Goal: Communication & Community: Share content

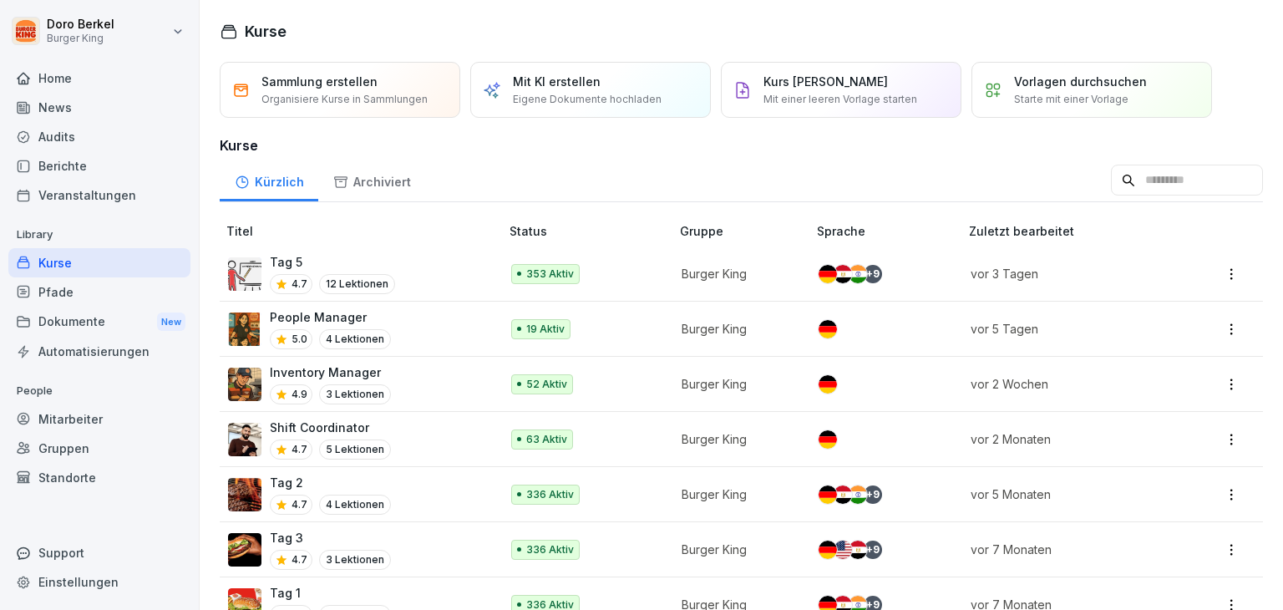
click at [74, 114] on div "News" at bounding box center [99, 107] width 182 height 29
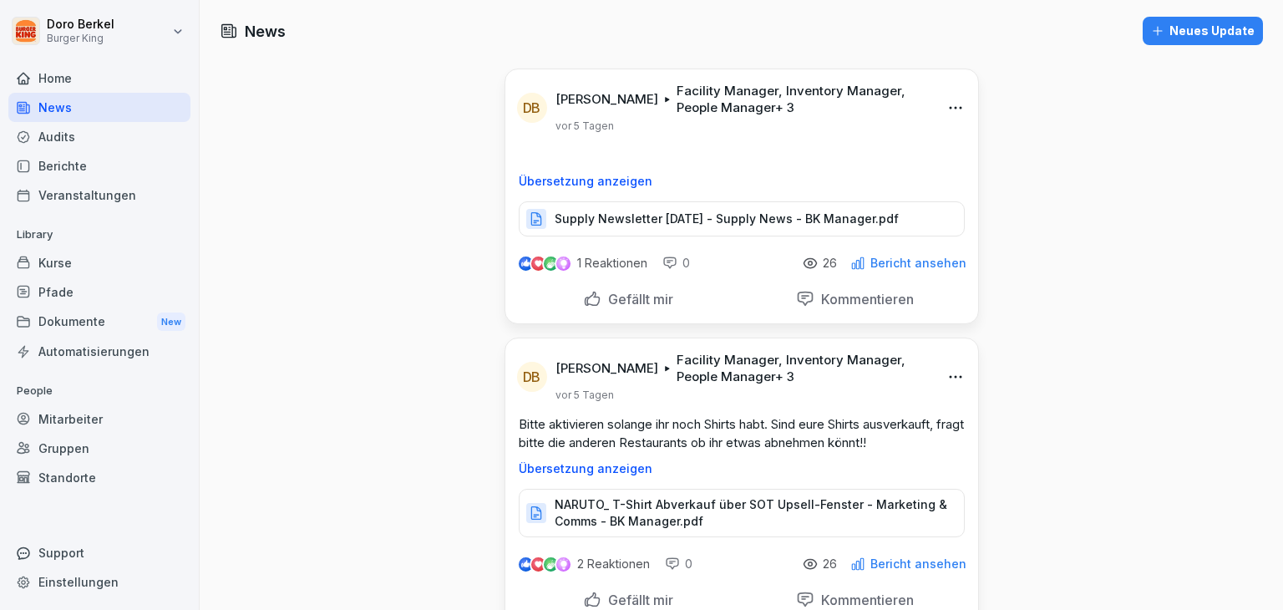
click at [1176, 33] on div "Neues Update" at bounding box center [1203, 31] width 104 height 18
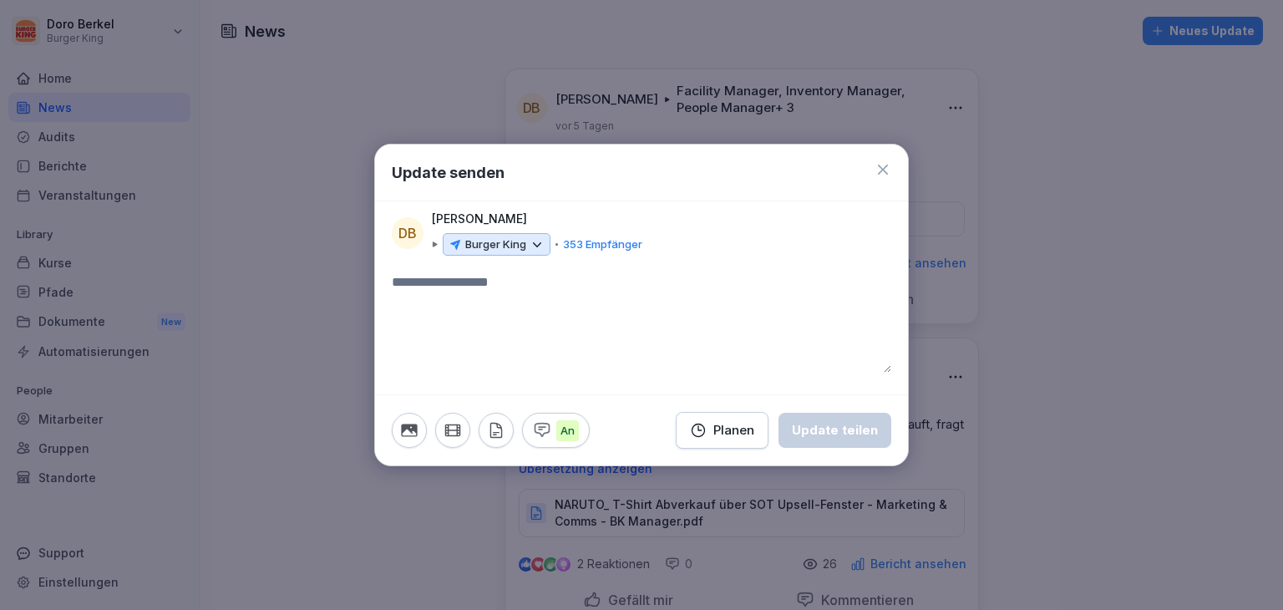
click at [503, 248] on p "Burger King" at bounding box center [495, 244] width 61 height 17
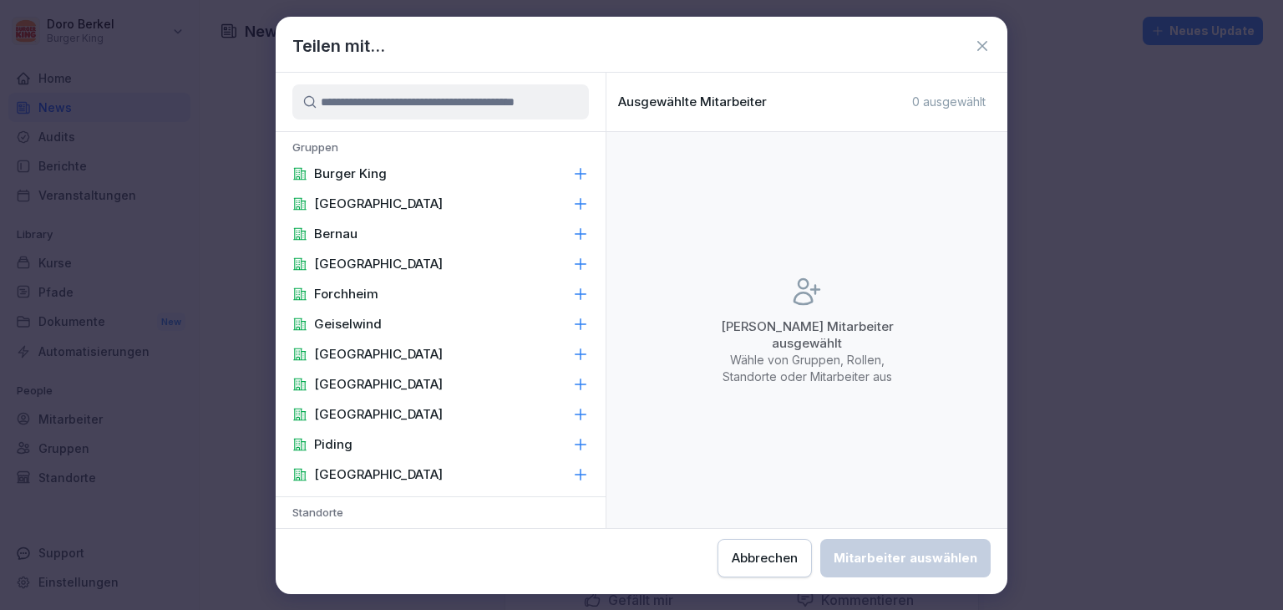
click at [360, 177] on p "Burger King" at bounding box center [350, 173] width 73 height 17
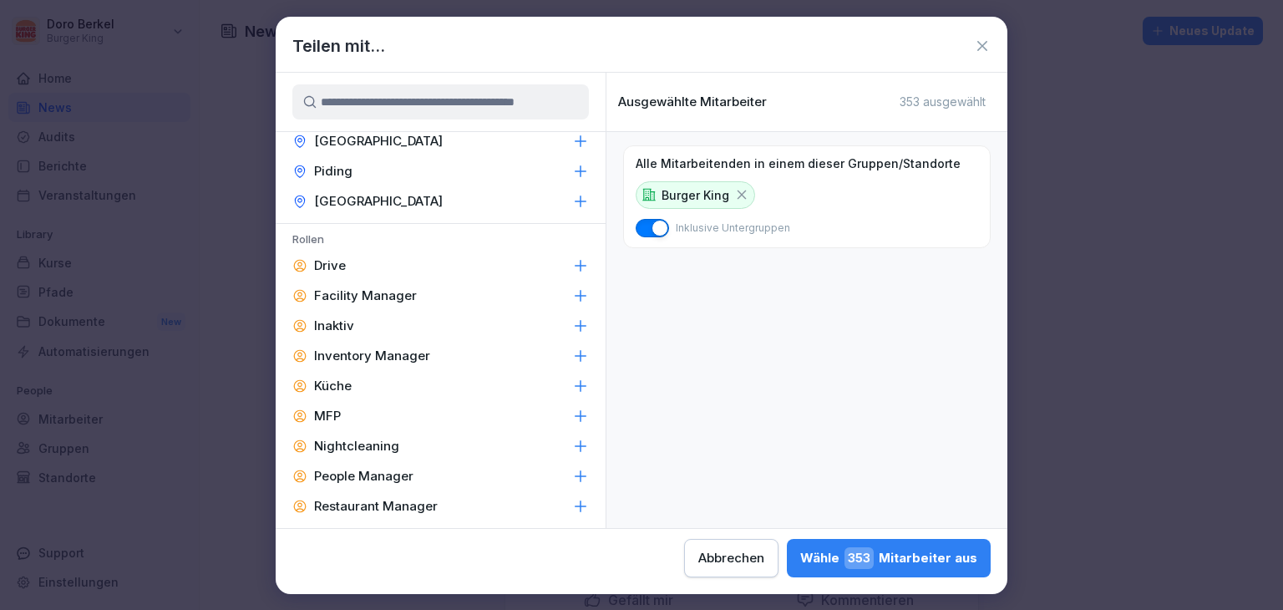
scroll to position [798, 0]
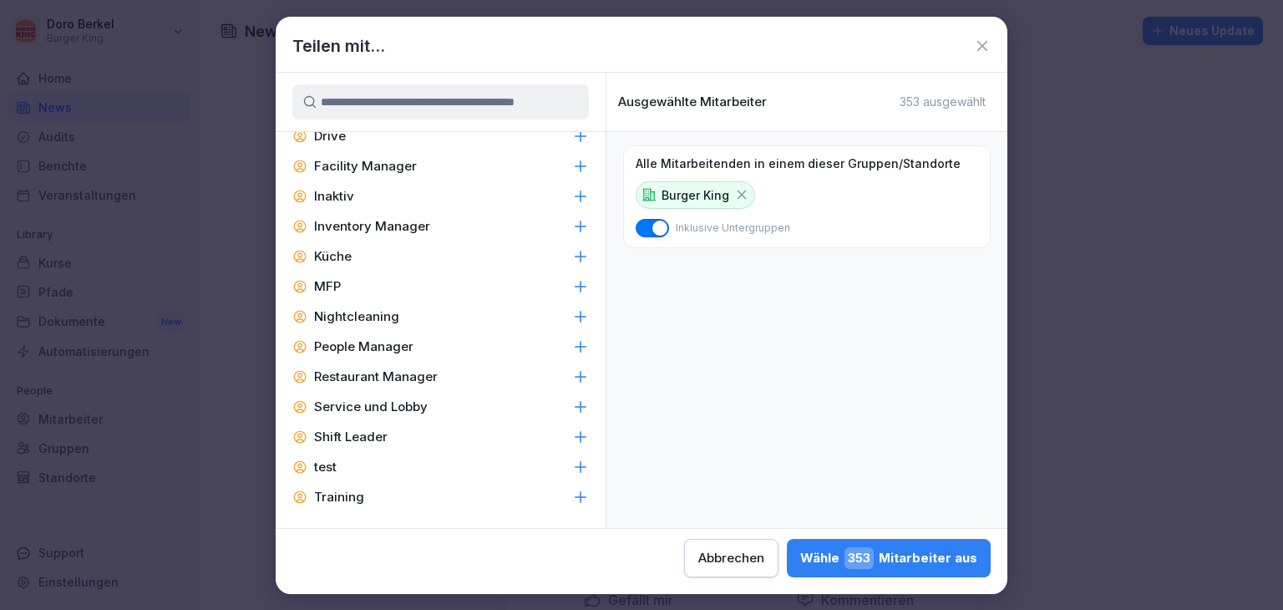
click at [416, 170] on div "Facility Manager" at bounding box center [441, 166] width 330 height 30
click at [401, 221] on p "Inventory Manager" at bounding box center [372, 226] width 116 height 17
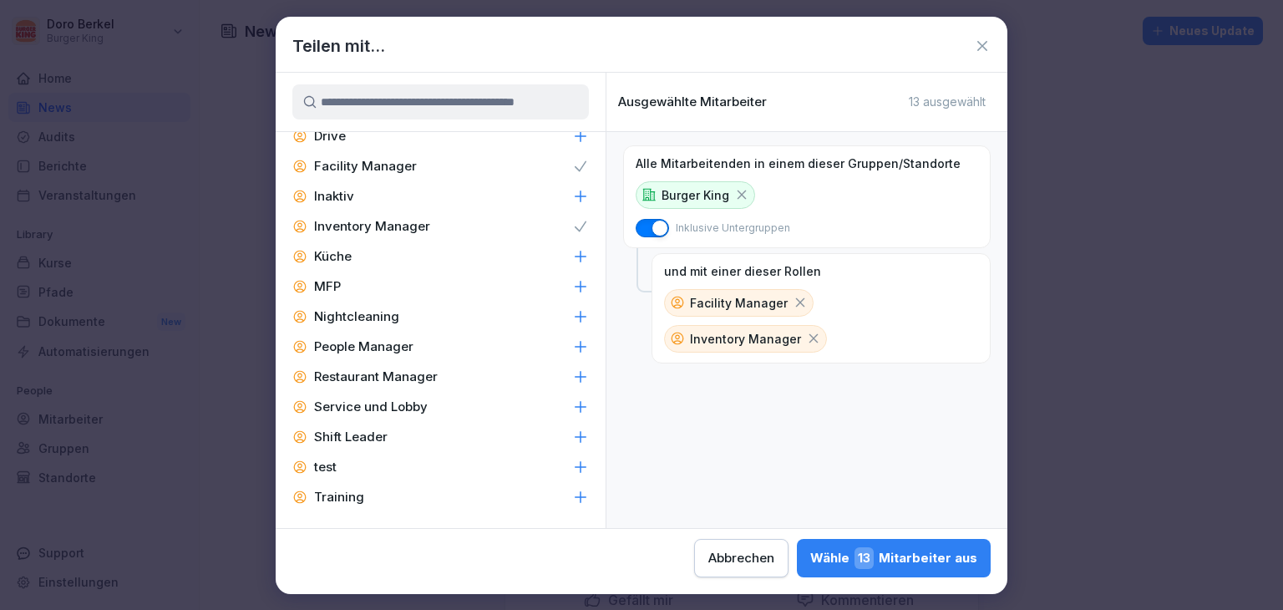
click at [385, 347] on p "People Manager" at bounding box center [363, 346] width 99 height 17
click at [385, 377] on p "Restaurant Manager" at bounding box center [376, 376] width 124 height 17
click at [365, 434] on p "Shift Leader" at bounding box center [351, 437] width 74 height 17
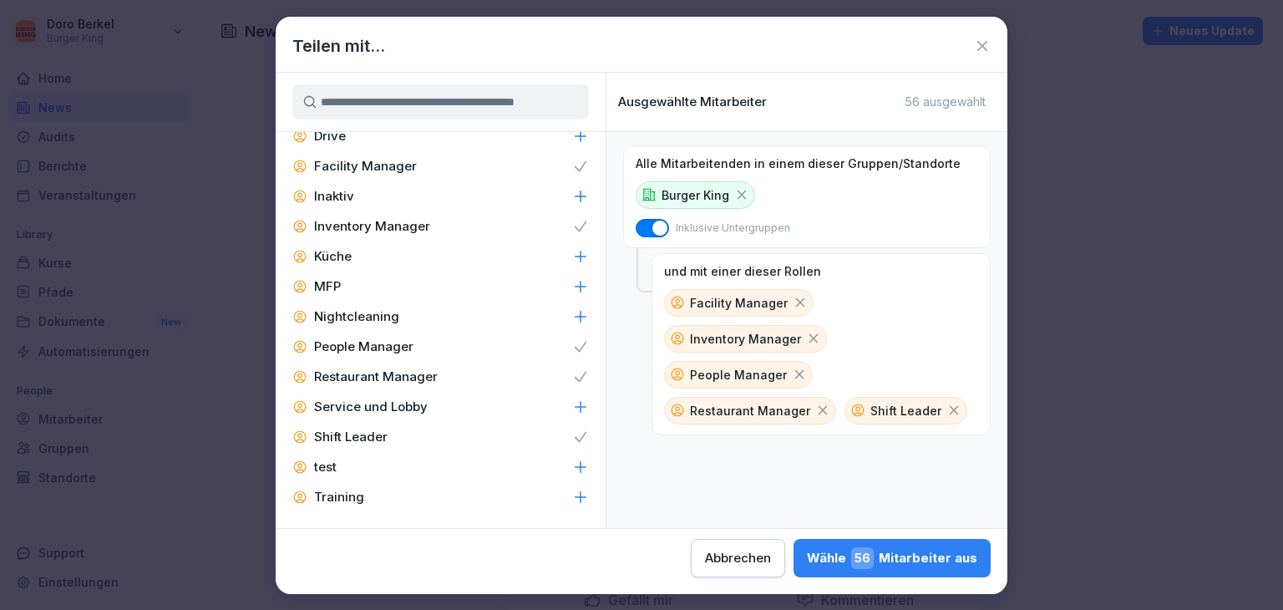
click at [892, 555] on div "Wähle 56 Mitarbeiter aus" at bounding box center [892, 558] width 170 height 22
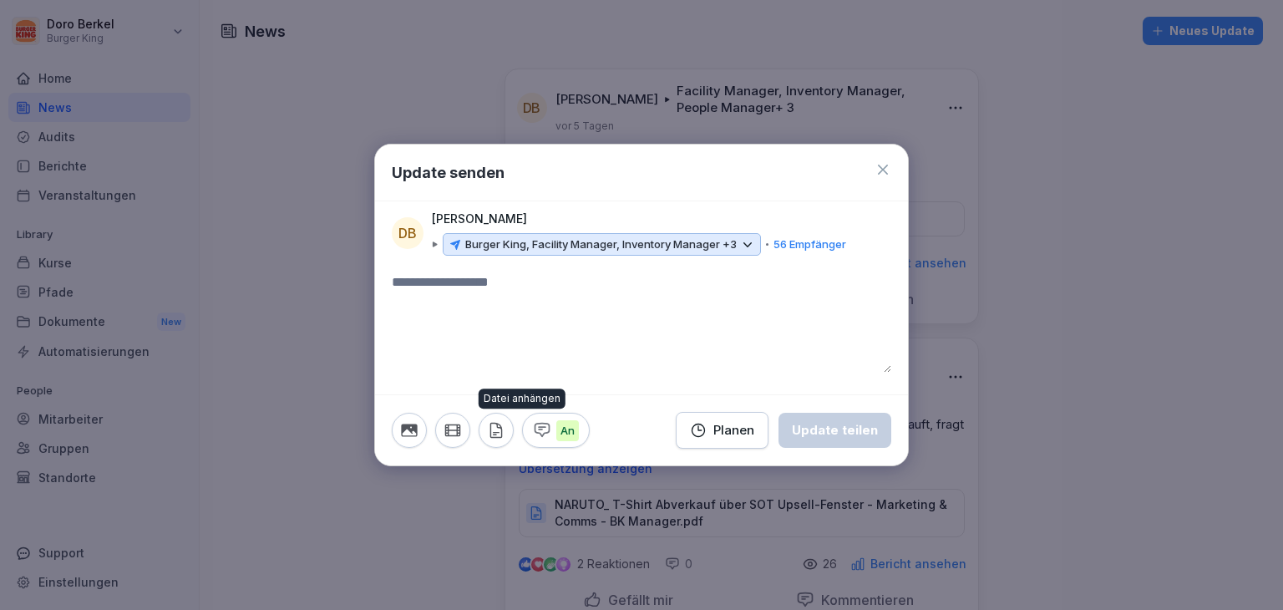
click at [500, 439] on icon "button" at bounding box center [496, 430] width 18 height 18
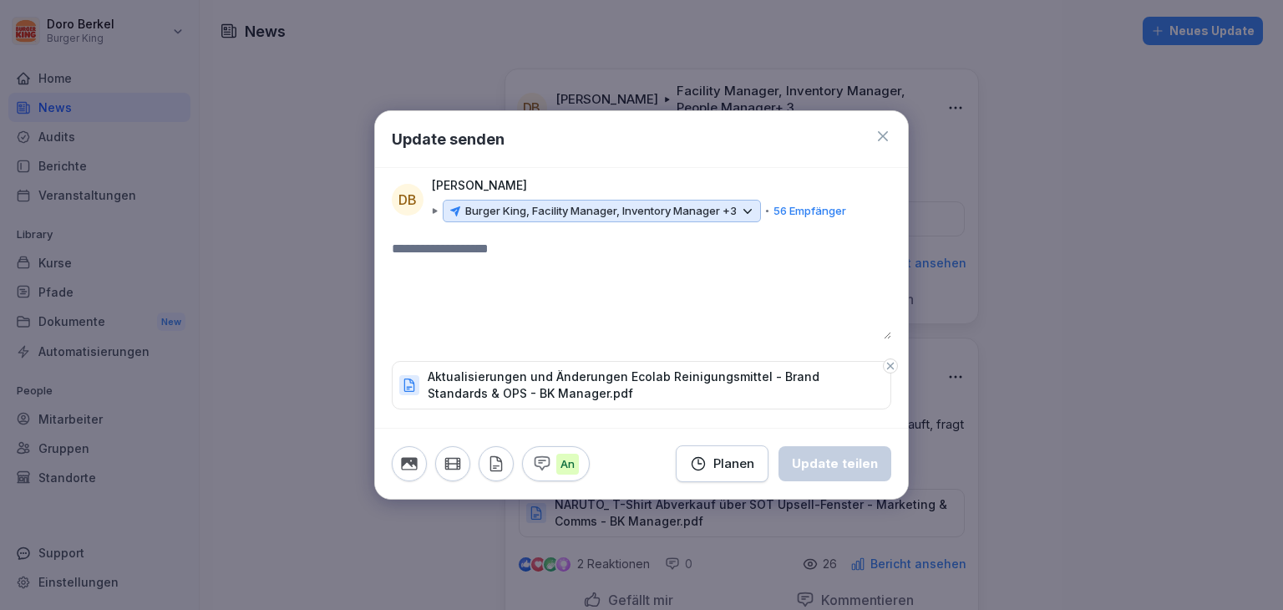
click at [500, 275] on textarea at bounding box center [642, 289] width 500 height 100
click at [832, 456] on div "Update teilen" at bounding box center [835, 463] width 86 height 18
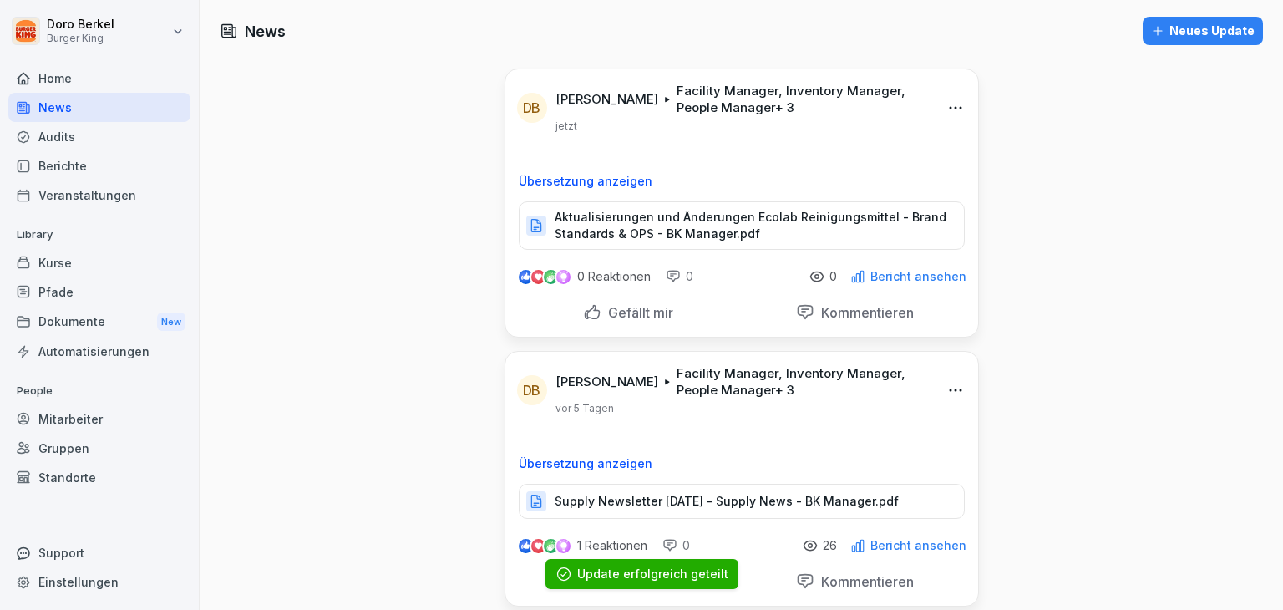
click at [1193, 30] on div "Neues Update" at bounding box center [1203, 31] width 104 height 18
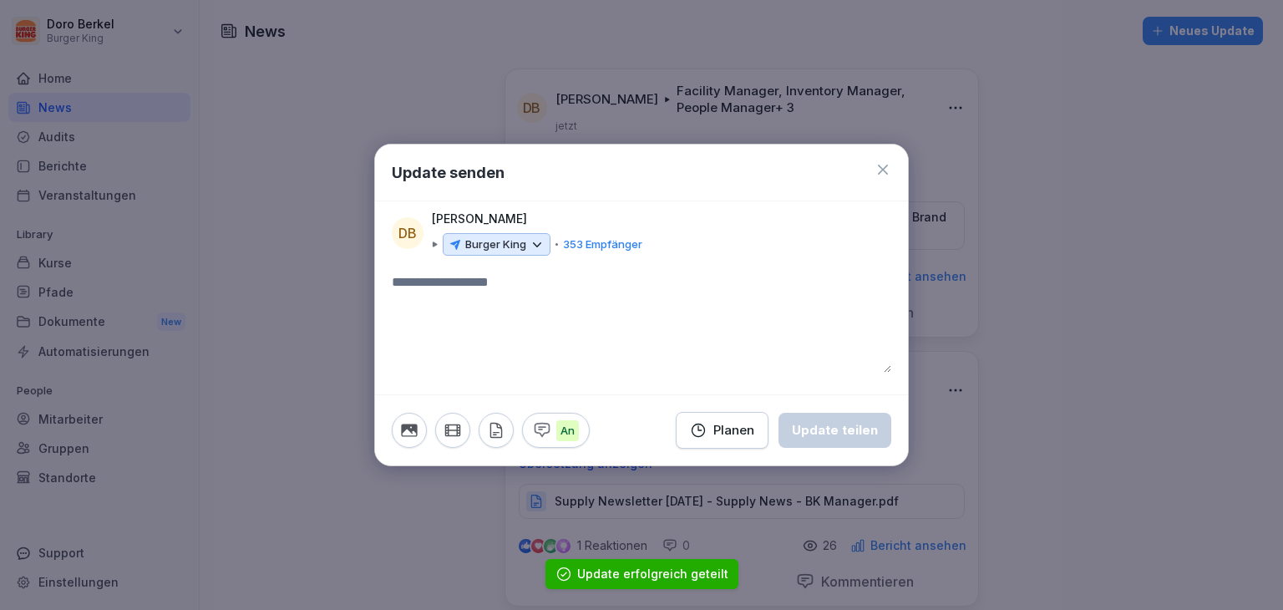
click at [513, 245] on p "Burger King" at bounding box center [495, 244] width 61 height 17
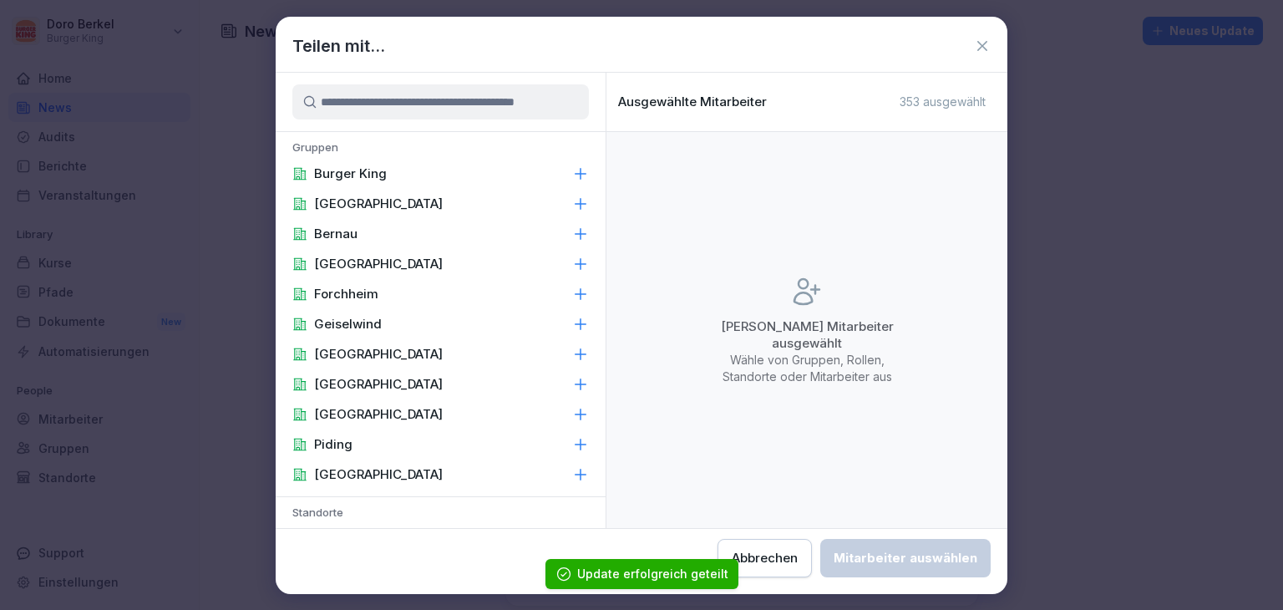
click at [354, 176] on p "Burger King" at bounding box center [350, 173] width 73 height 17
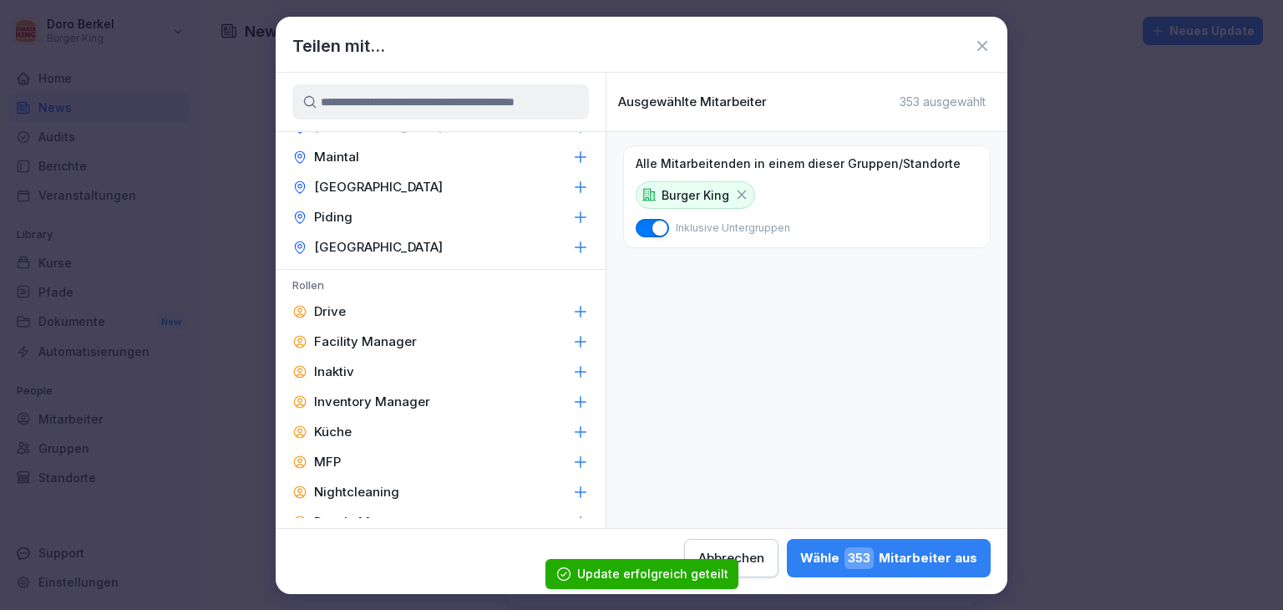
scroll to position [668, 0]
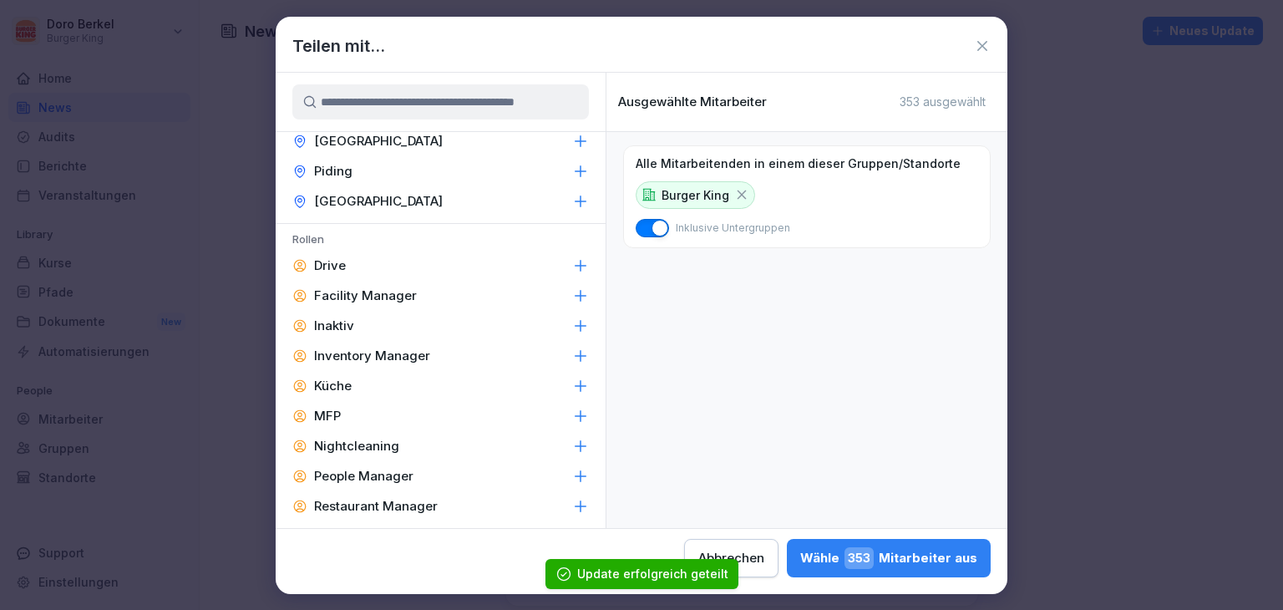
click at [393, 287] on p "Facility Manager" at bounding box center [365, 295] width 103 height 17
drag, startPoint x: 393, startPoint y: 287, endPoint x: 396, endPoint y: 342, distance: 54.4
click at [396, 342] on div "Inventory Manager" at bounding box center [441, 356] width 330 height 30
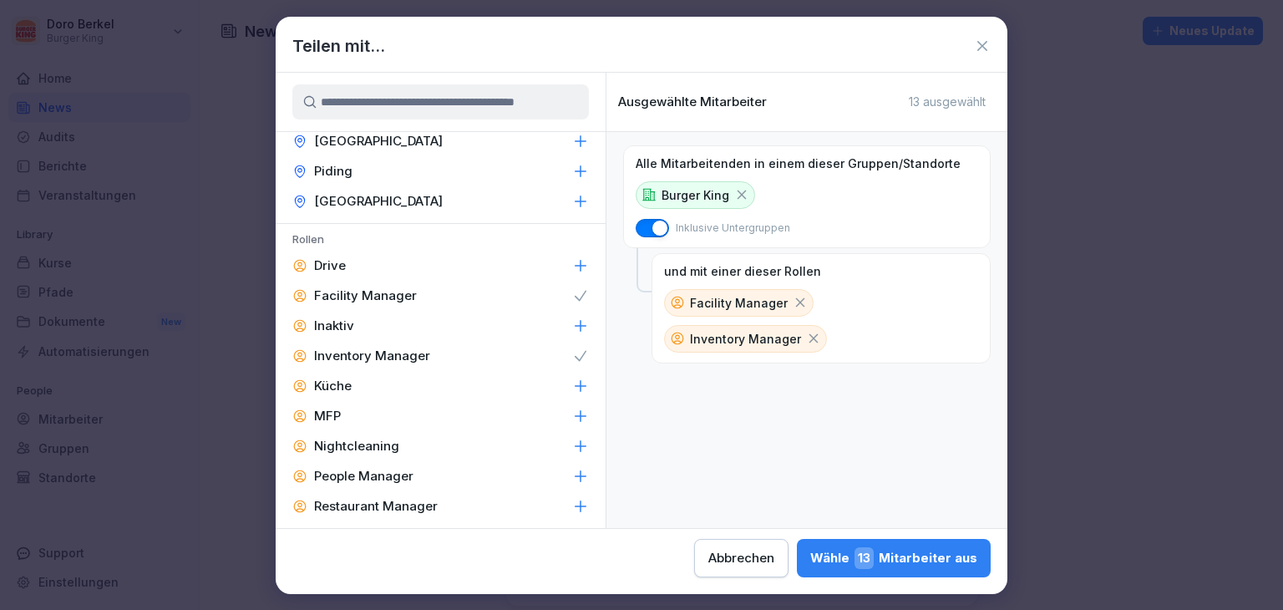
click at [371, 472] on p "People Manager" at bounding box center [363, 476] width 99 height 17
click at [372, 501] on p "Restaurant Manager" at bounding box center [376, 506] width 124 height 17
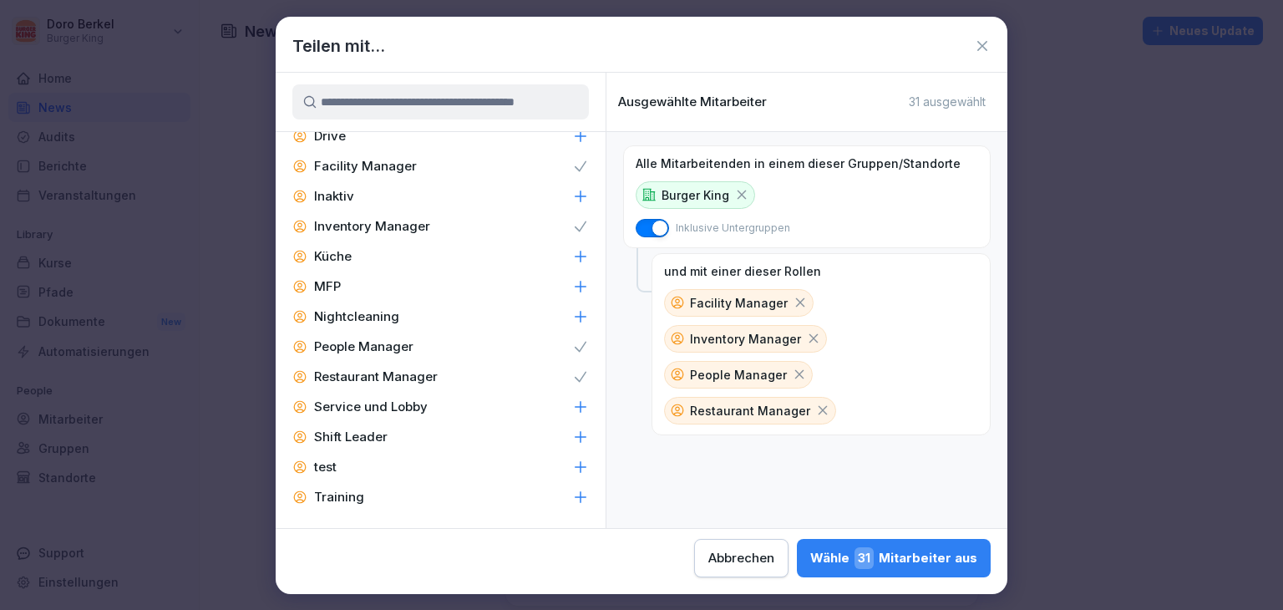
click at [384, 430] on p "Shift Leader" at bounding box center [351, 437] width 74 height 17
click at [902, 579] on div "Teilen mit... Gruppen Burger King Berchtesgaden [GEOGRAPHIC_DATA] [GEOGRAPHIC_D…" at bounding box center [642, 305] width 732 height 577
click at [849, 555] on div "Wähle 56 Mitarbeiter aus" at bounding box center [892, 558] width 170 height 22
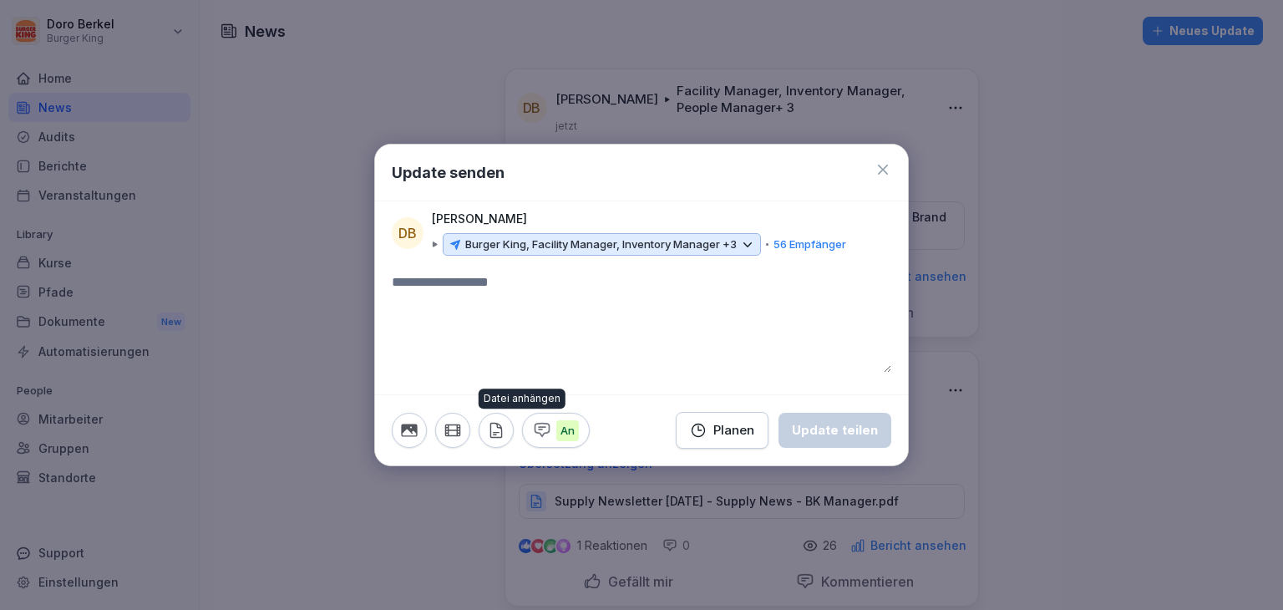
click at [497, 440] on button "button" at bounding box center [496, 430] width 35 height 35
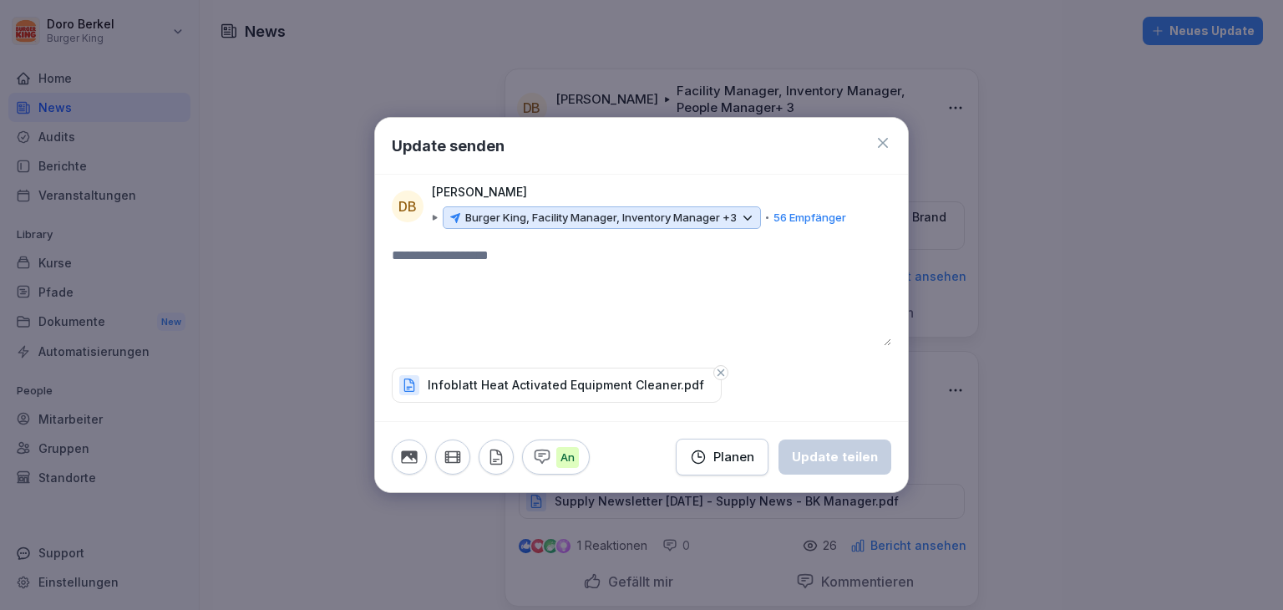
click at [444, 265] on textarea at bounding box center [642, 296] width 500 height 100
click at [835, 462] on div "Update teilen" at bounding box center [835, 457] width 86 height 18
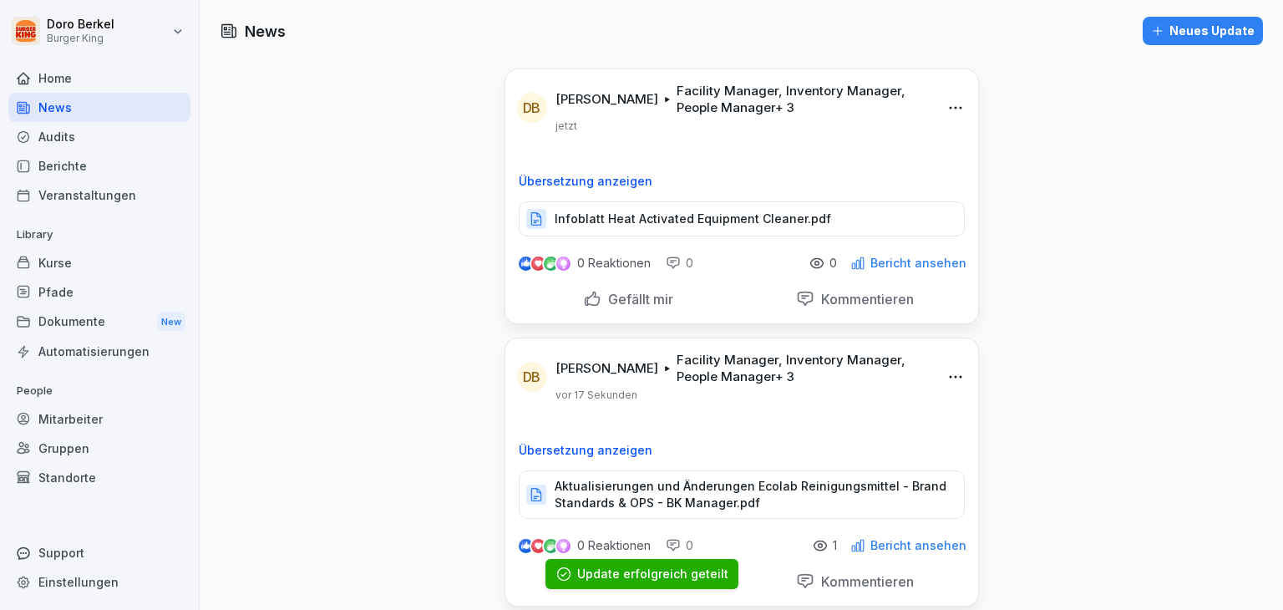
click at [1174, 34] on div "Neues Update" at bounding box center [1203, 31] width 104 height 18
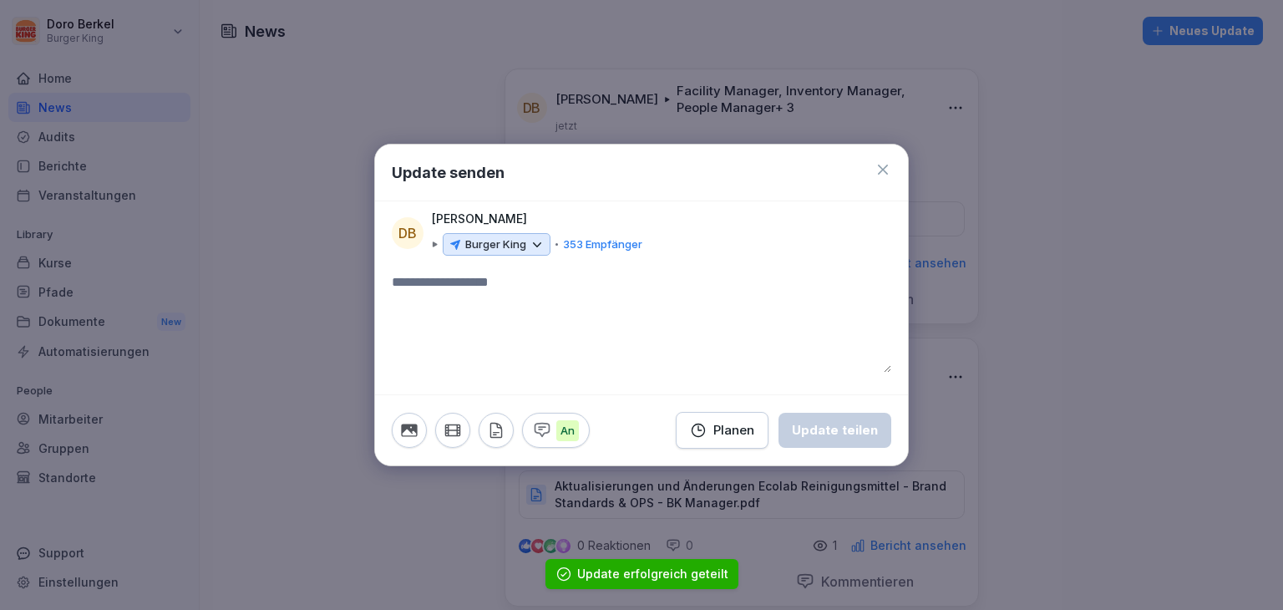
click at [472, 247] on p "Burger King" at bounding box center [495, 244] width 61 height 17
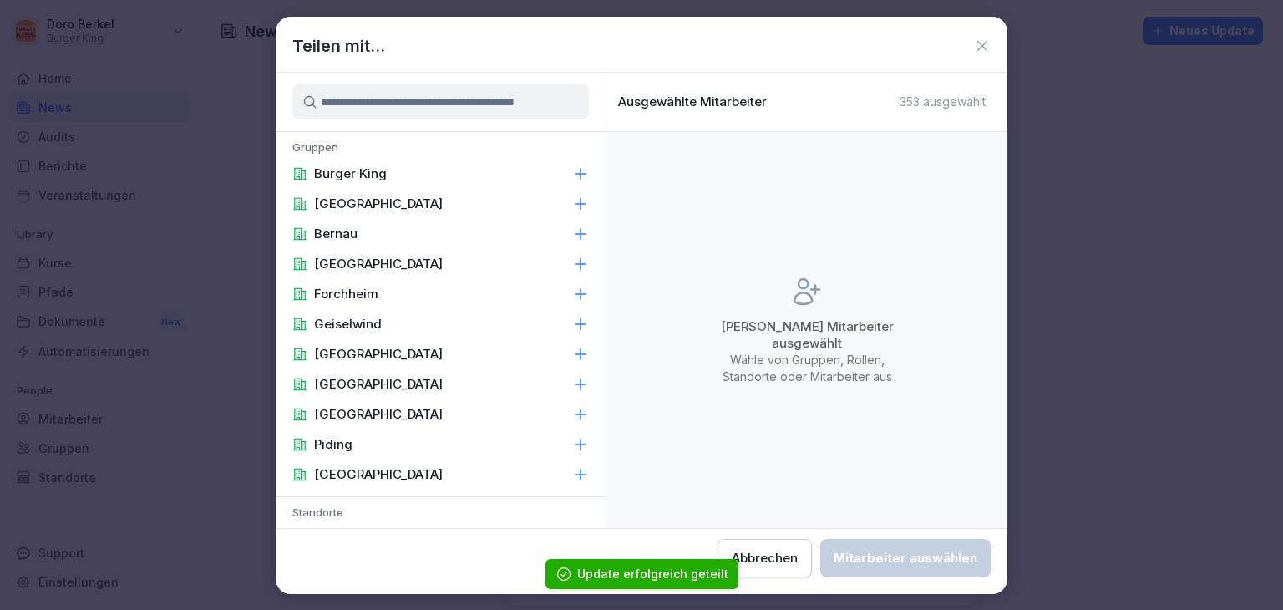
click at [409, 161] on div "Burger King" at bounding box center [441, 174] width 330 height 30
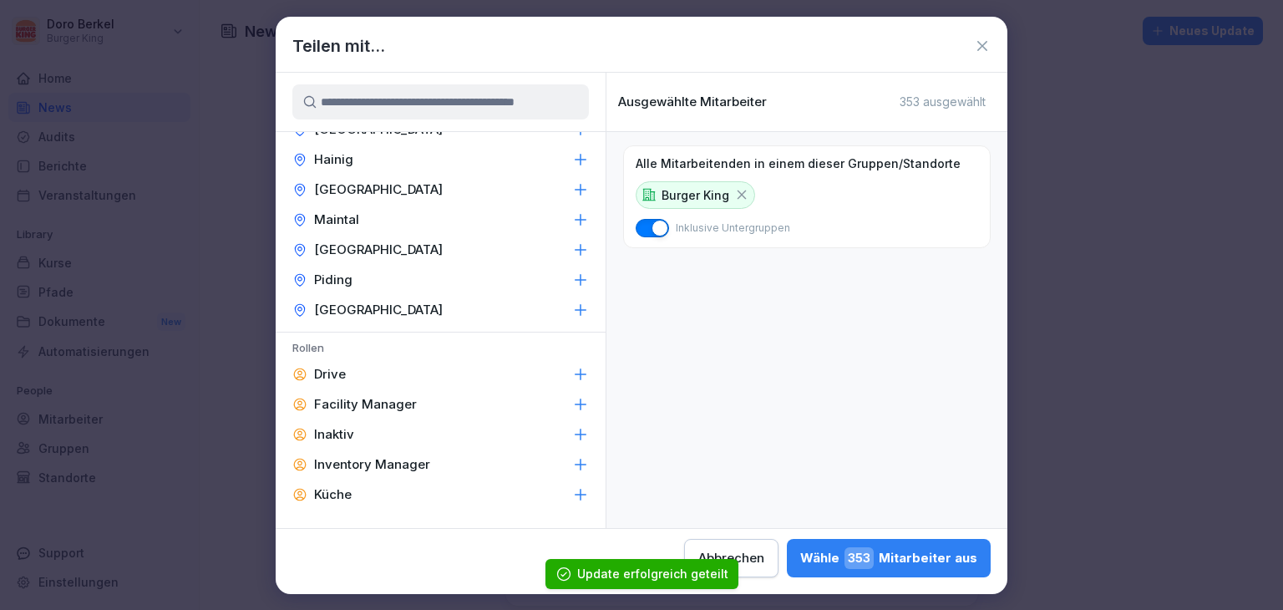
scroll to position [585, 0]
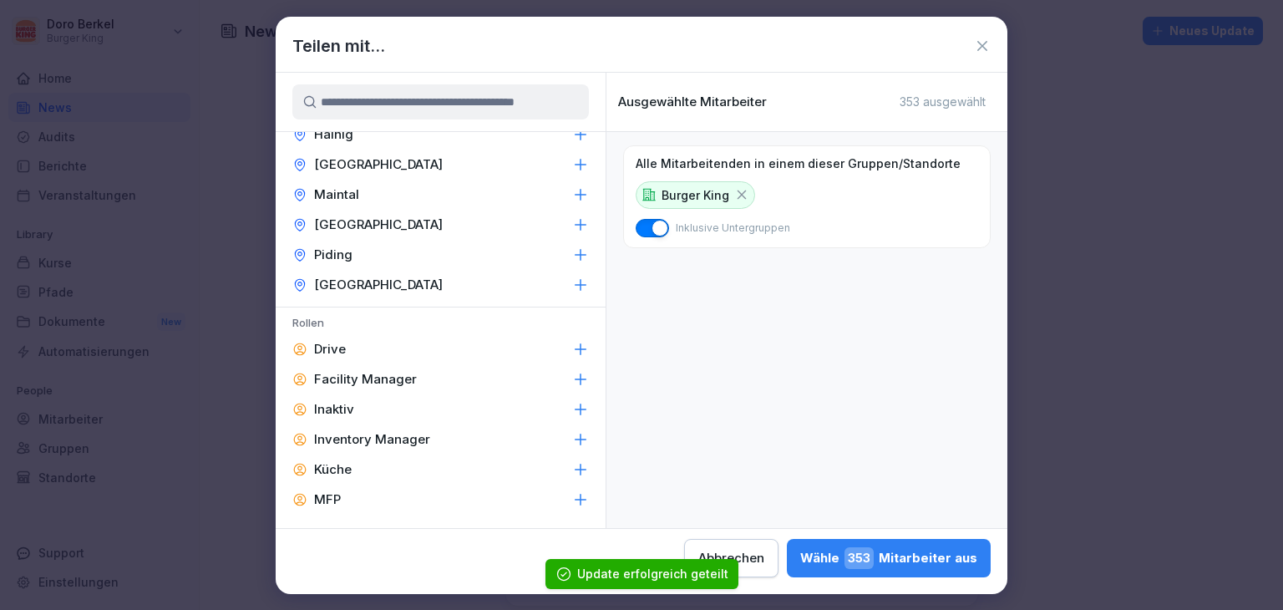
click at [388, 381] on p "Facility Manager" at bounding box center [365, 379] width 103 height 17
click at [402, 433] on p "Inventory Manager" at bounding box center [372, 439] width 116 height 17
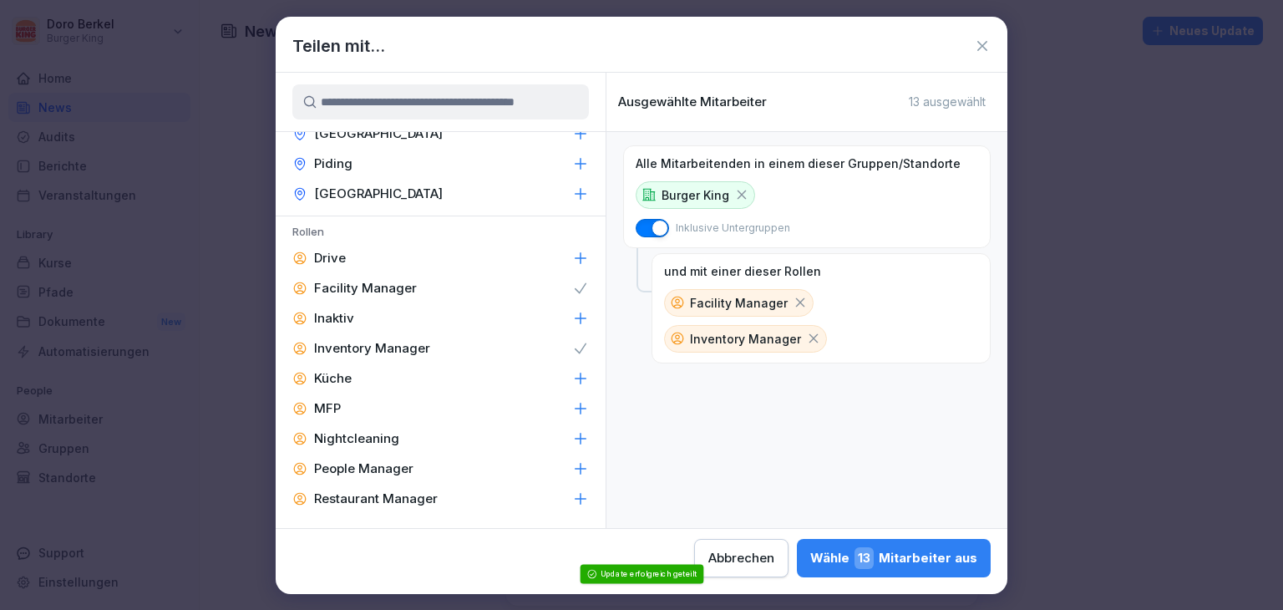
scroll to position [798, 0]
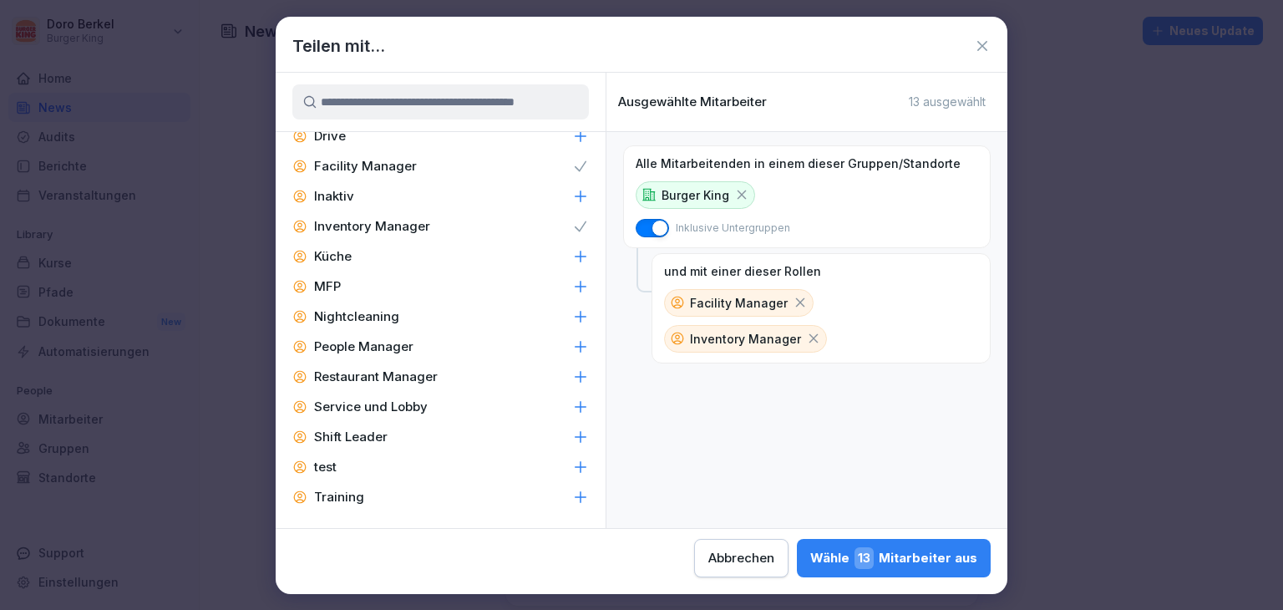
click at [414, 368] on p "Restaurant Manager" at bounding box center [376, 376] width 124 height 17
click at [400, 343] on p "People Manager" at bounding box center [363, 346] width 99 height 17
click at [418, 413] on p "Service und Lobby" at bounding box center [371, 406] width 114 height 17
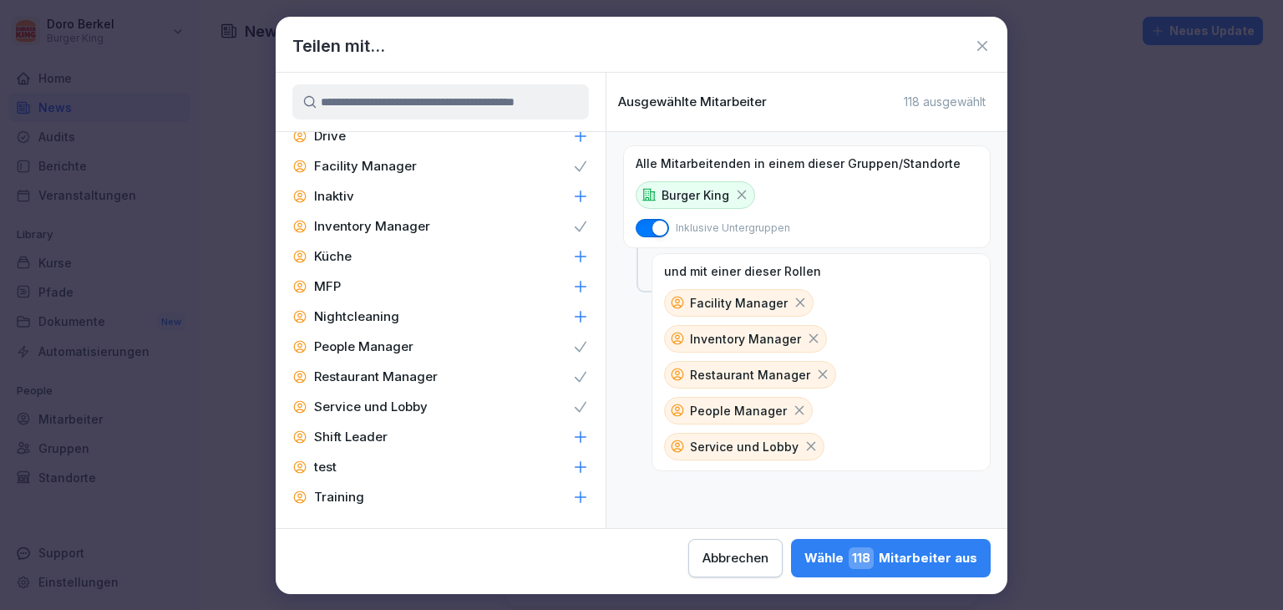
click at [387, 436] on div "Shift Leader" at bounding box center [441, 437] width 330 height 30
click at [398, 410] on p "Service und Lobby" at bounding box center [371, 406] width 114 height 17
click at [888, 552] on div "Wähle 56 Mitarbeiter aus" at bounding box center [892, 558] width 170 height 22
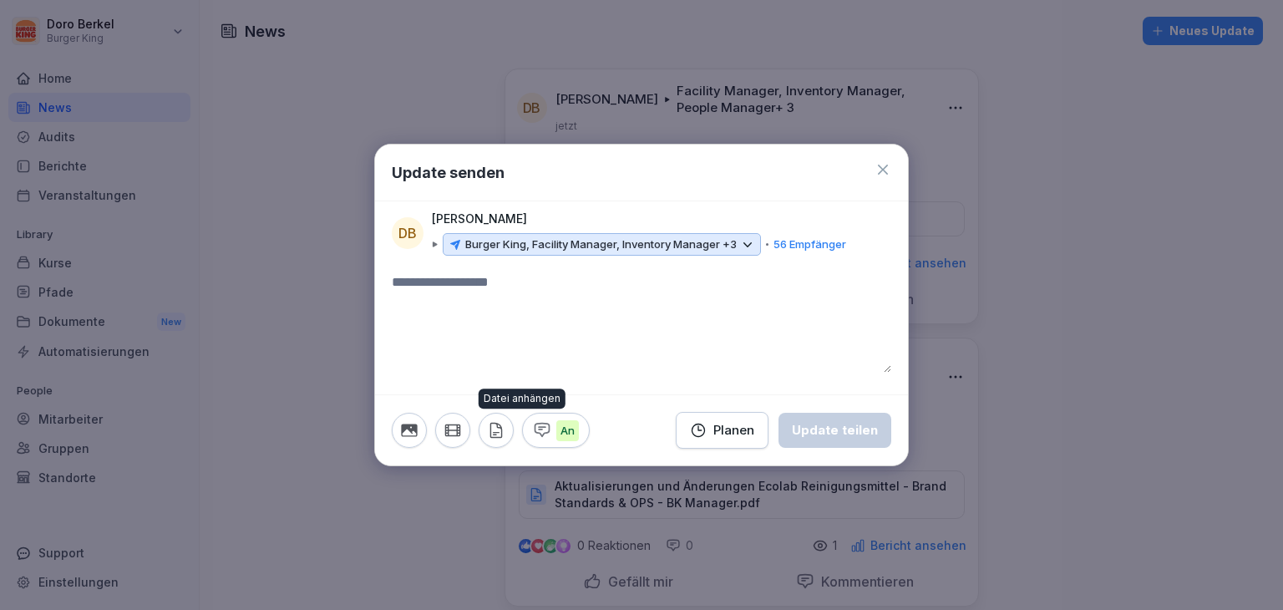
click at [500, 431] on icon "button" at bounding box center [496, 430] width 18 height 18
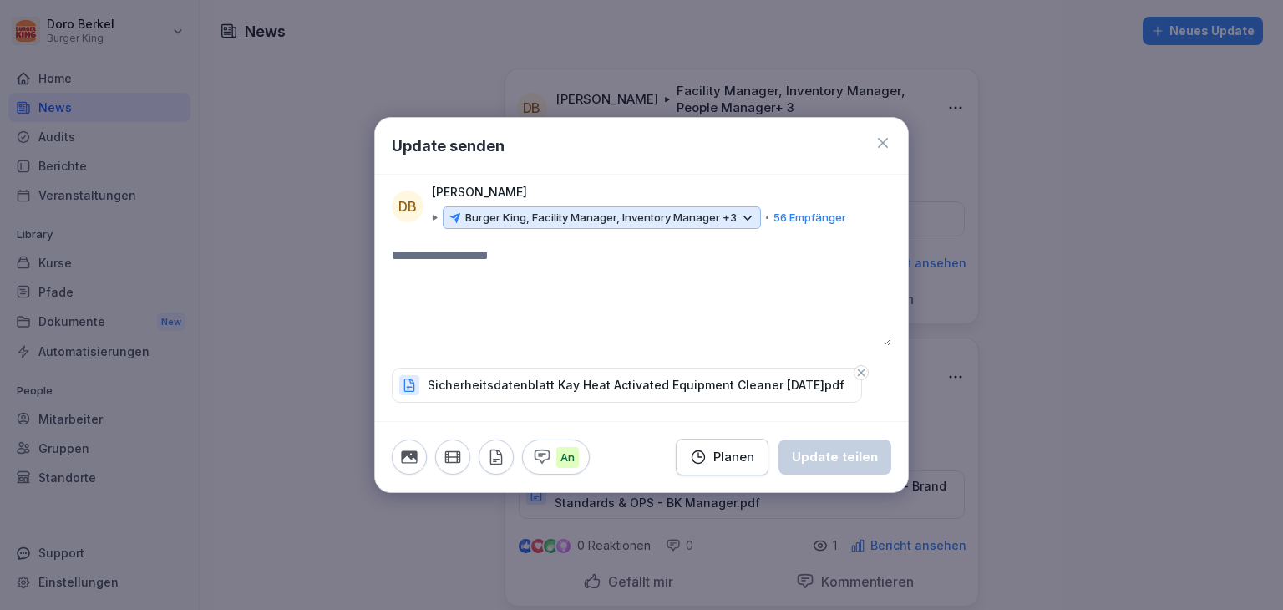
click at [535, 318] on textarea at bounding box center [642, 296] width 500 height 100
click at [854, 472] on button "Update teilen" at bounding box center [835, 456] width 113 height 35
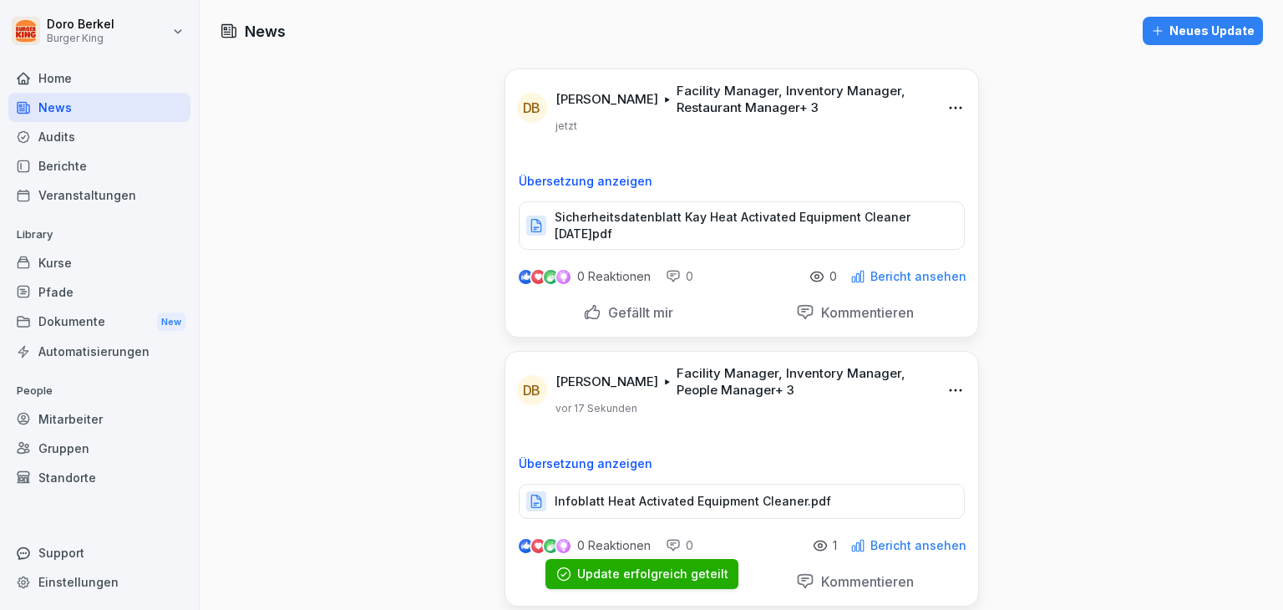
click at [1201, 40] on button "Neues Update" at bounding box center [1203, 31] width 120 height 28
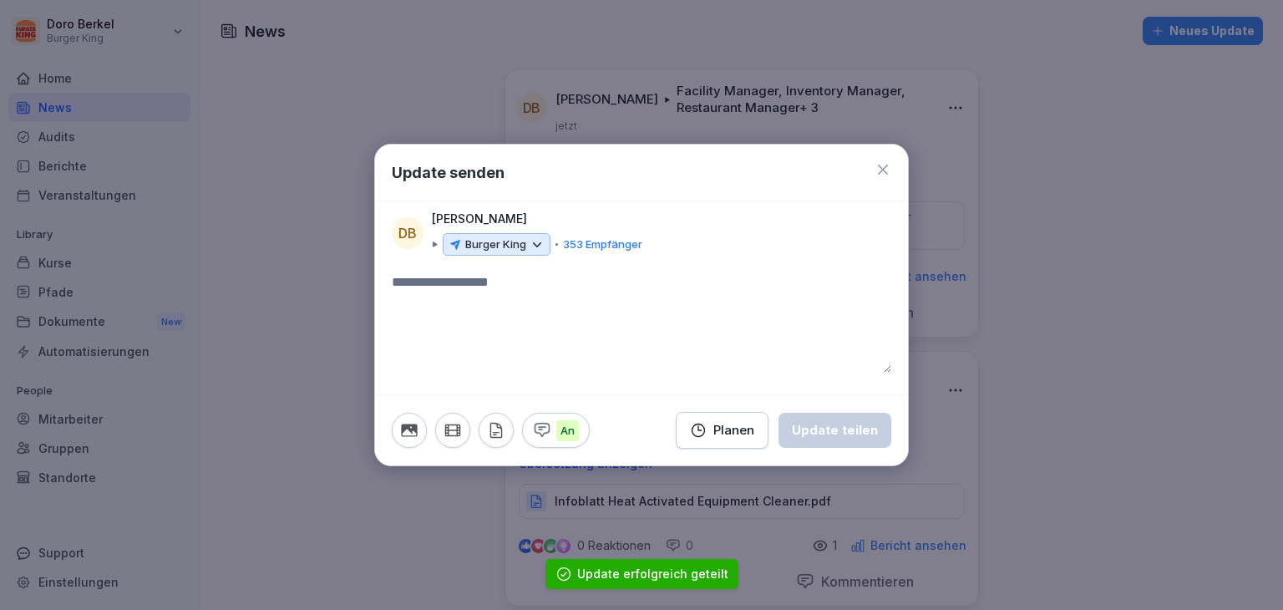
click at [508, 248] on p "Burger King" at bounding box center [495, 244] width 61 height 17
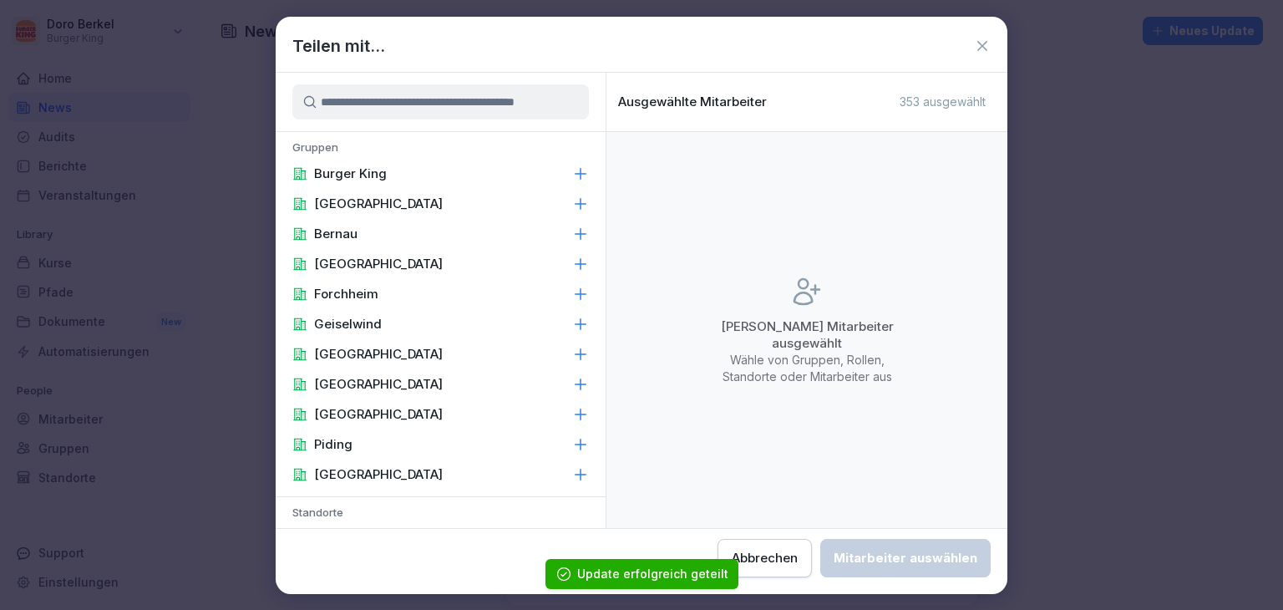
click at [388, 181] on div "Burger King" at bounding box center [441, 174] width 330 height 30
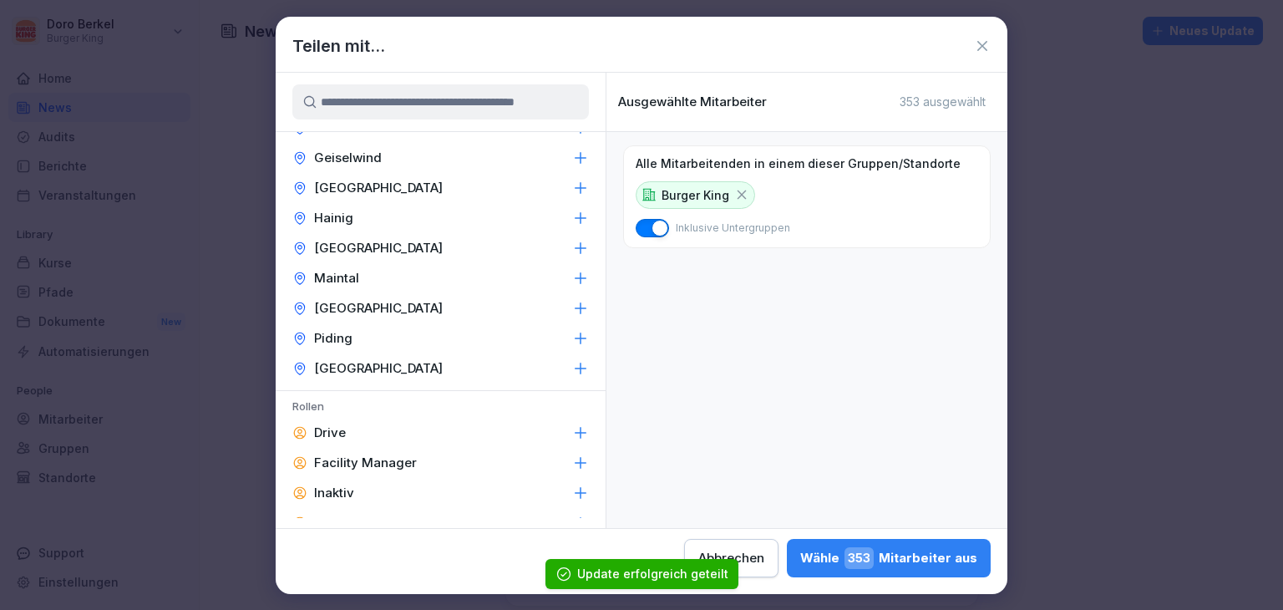
scroll to position [585, 0]
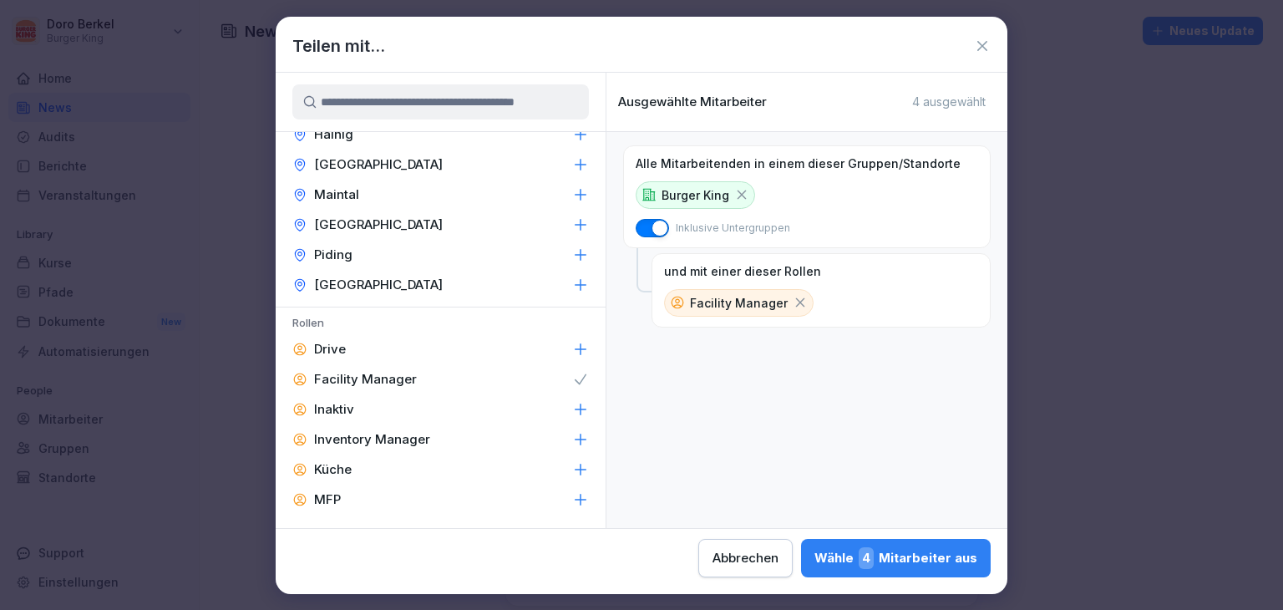
click at [411, 424] on div "Inventory Manager" at bounding box center [441, 439] width 330 height 30
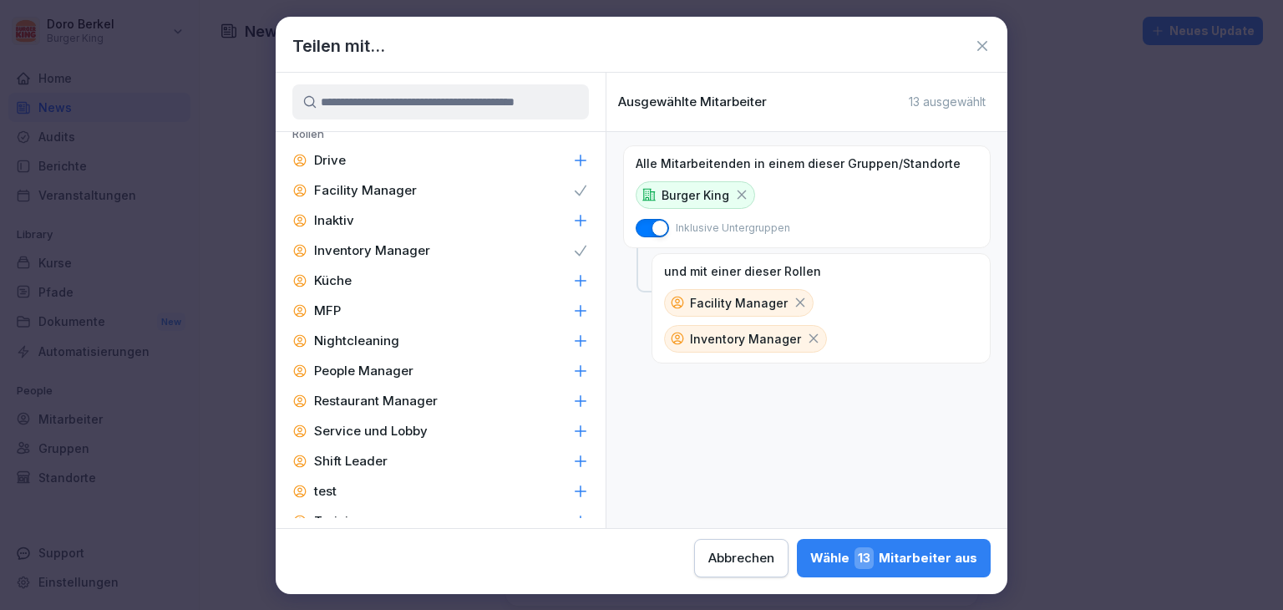
scroll to position [798, 0]
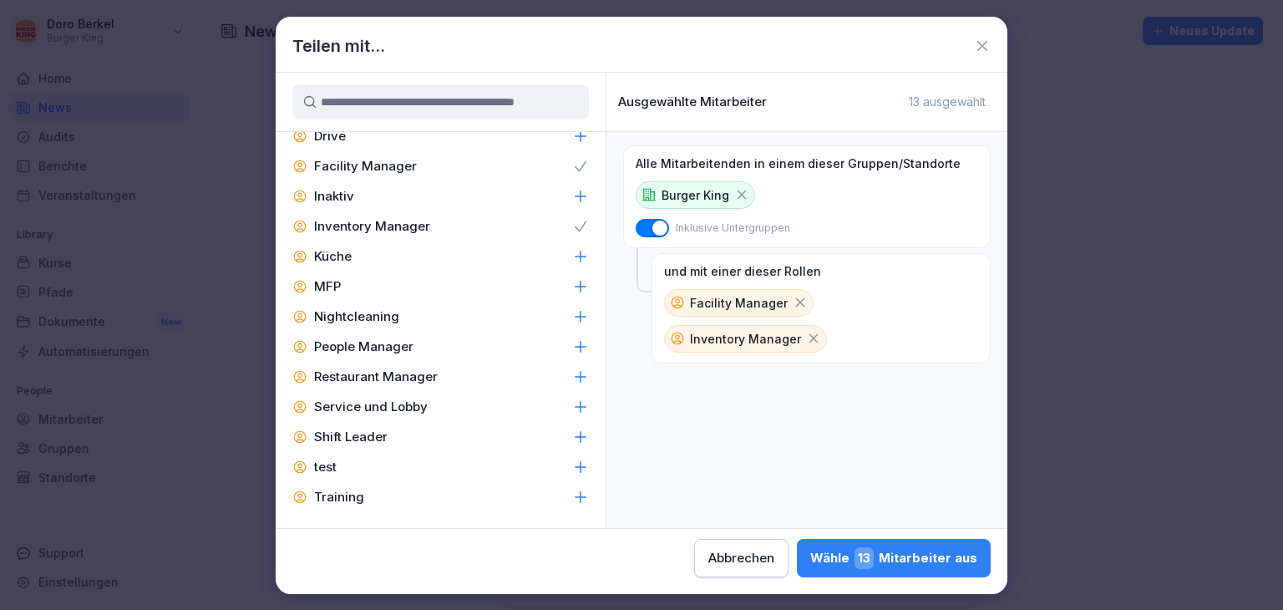
click at [378, 352] on p "People Manager" at bounding box center [363, 346] width 99 height 17
click at [404, 385] on div "Restaurant Manager" at bounding box center [441, 377] width 330 height 30
click at [379, 437] on p "Shift Leader" at bounding box center [351, 437] width 74 height 17
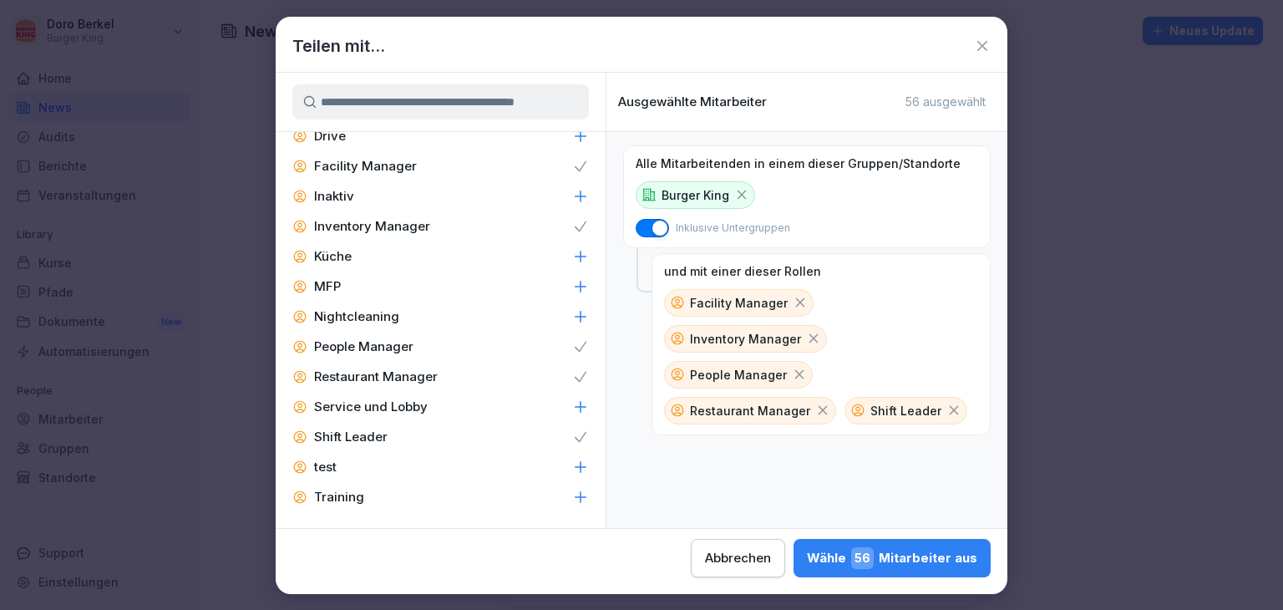
click at [855, 566] on div "Wähle 56 Mitarbeiter aus" at bounding box center [892, 558] width 170 height 22
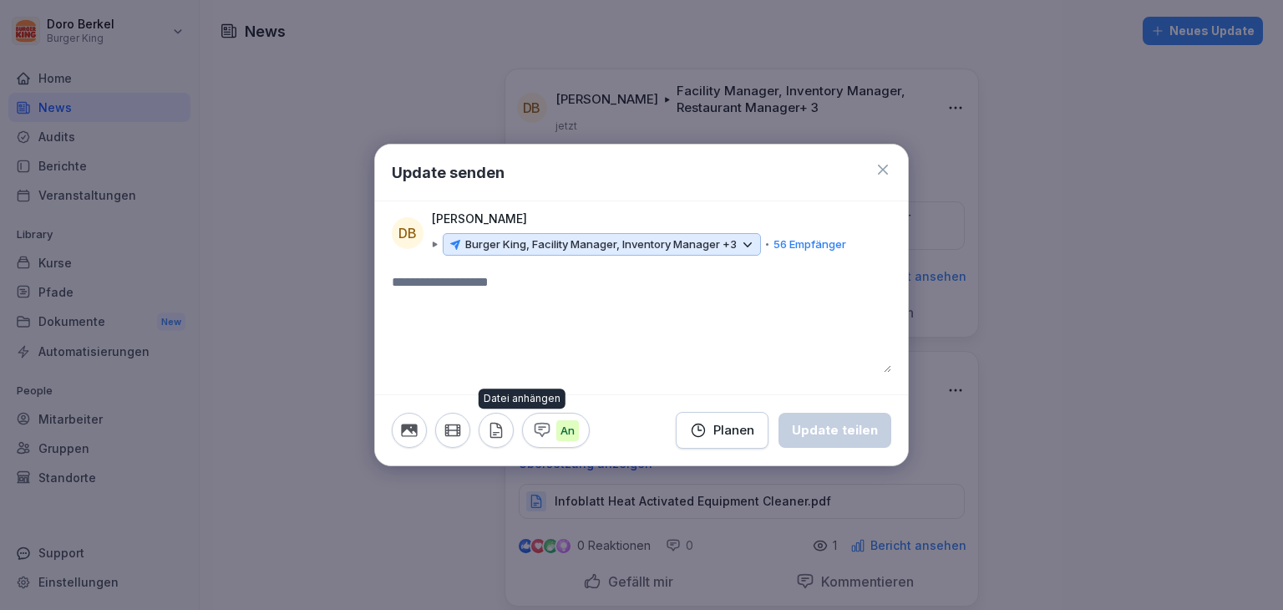
click at [508, 432] on button "button" at bounding box center [496, 430] width 35 height 35
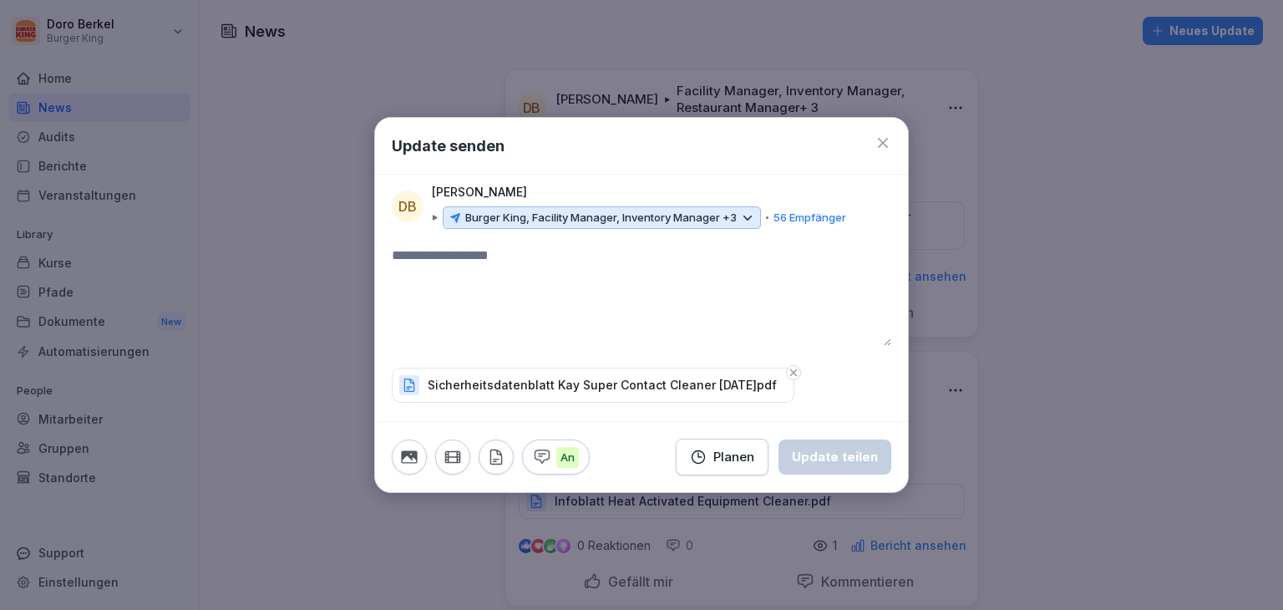
click at [515, 327] on textarea at bounding box center [642, 296] width 500 height 100
click at [814, 469] on button "Update teilen" at bounding box center [835, 456] width 113 height 35
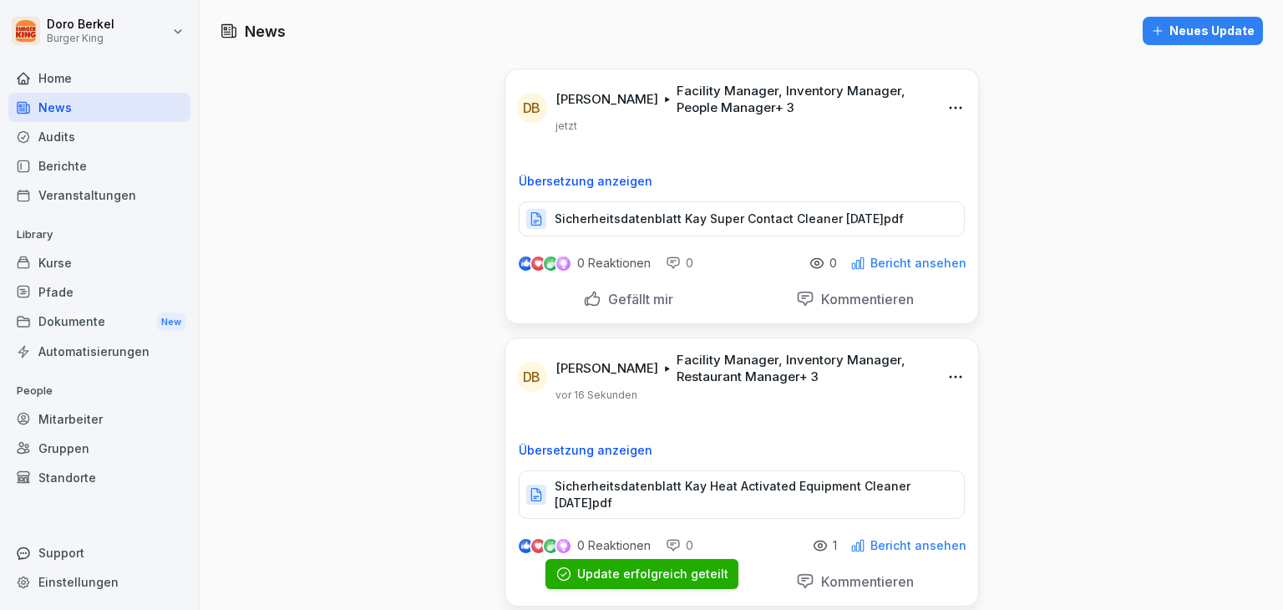
click at [1205, 30] on div "Neues Update" at bounding box center [1203, 31] width 104 height 18
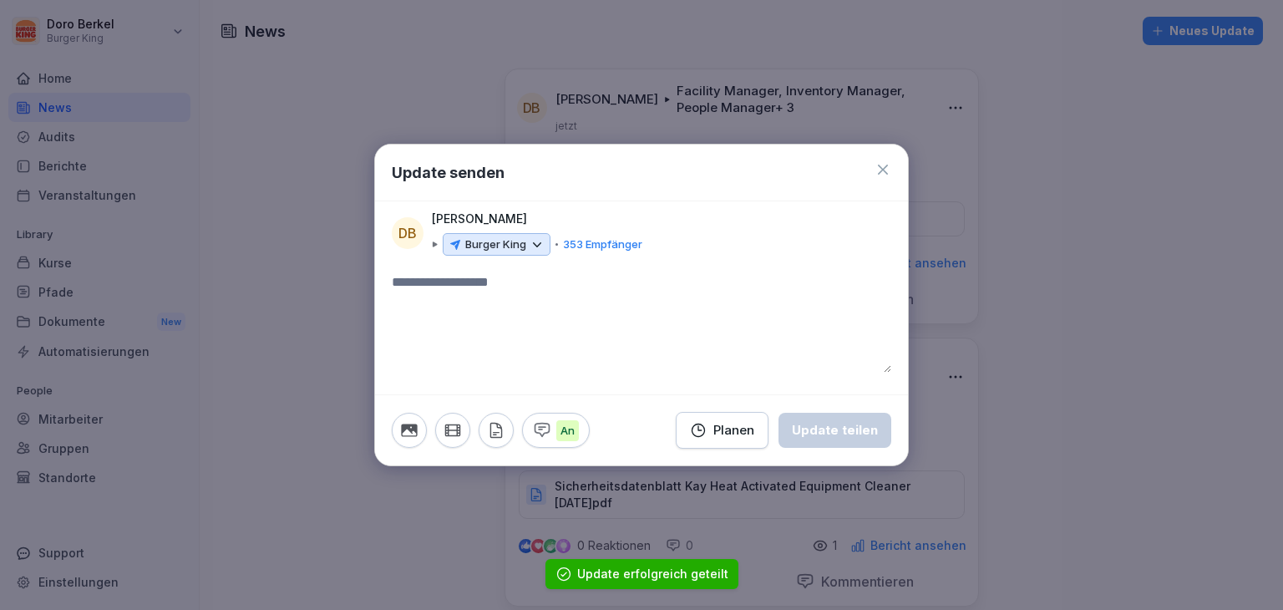
click at [498, 238] on p "Burger King" at bounding box center [495, 244] width 61 height 17
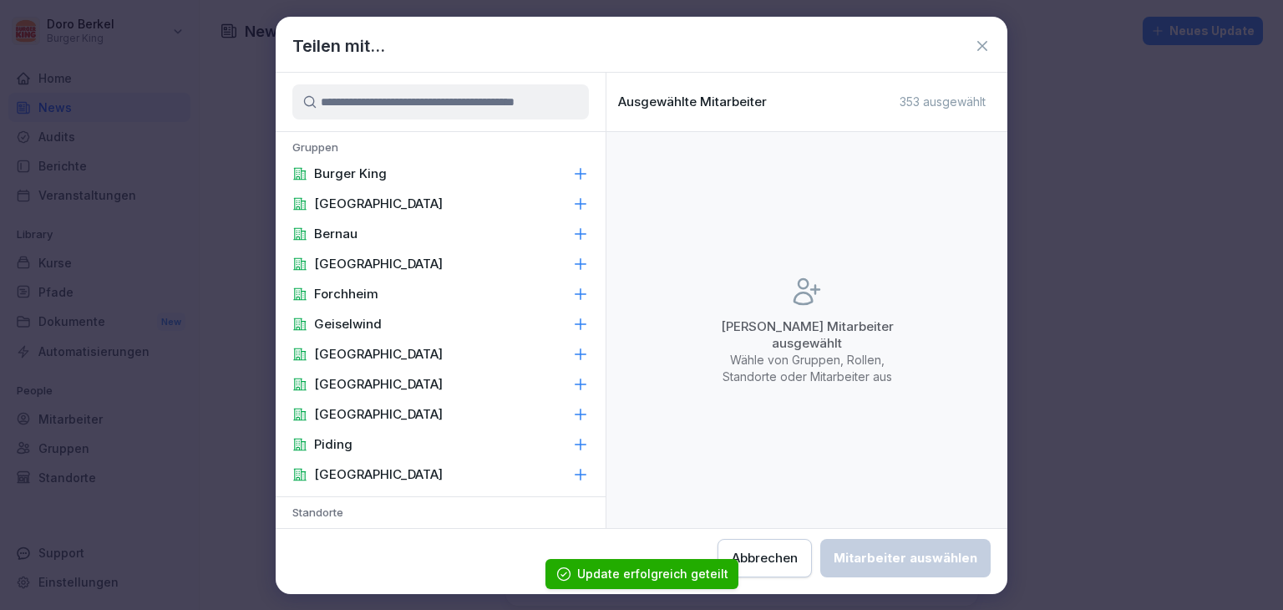
click at [407, 168] on div "Burger King" at bounding box center [441, 174] width 330 height 30
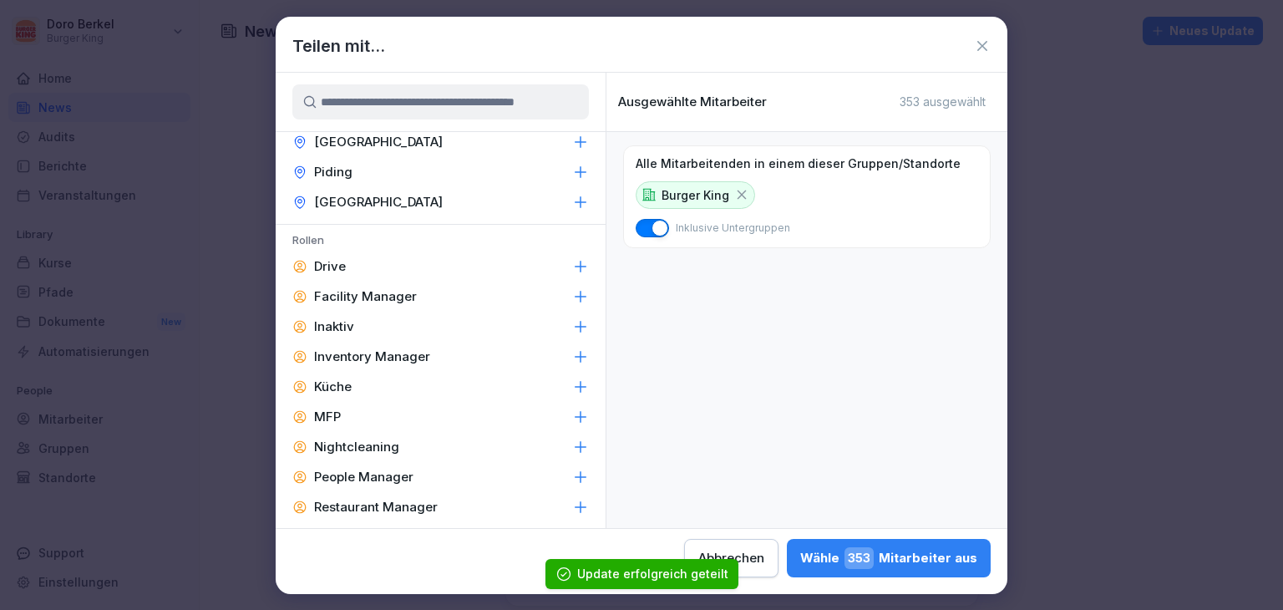
scroll to position [668, 0]
click at [371, 294] on p "Facility Manager" at bounding box center [365, 295] width 103 height 17
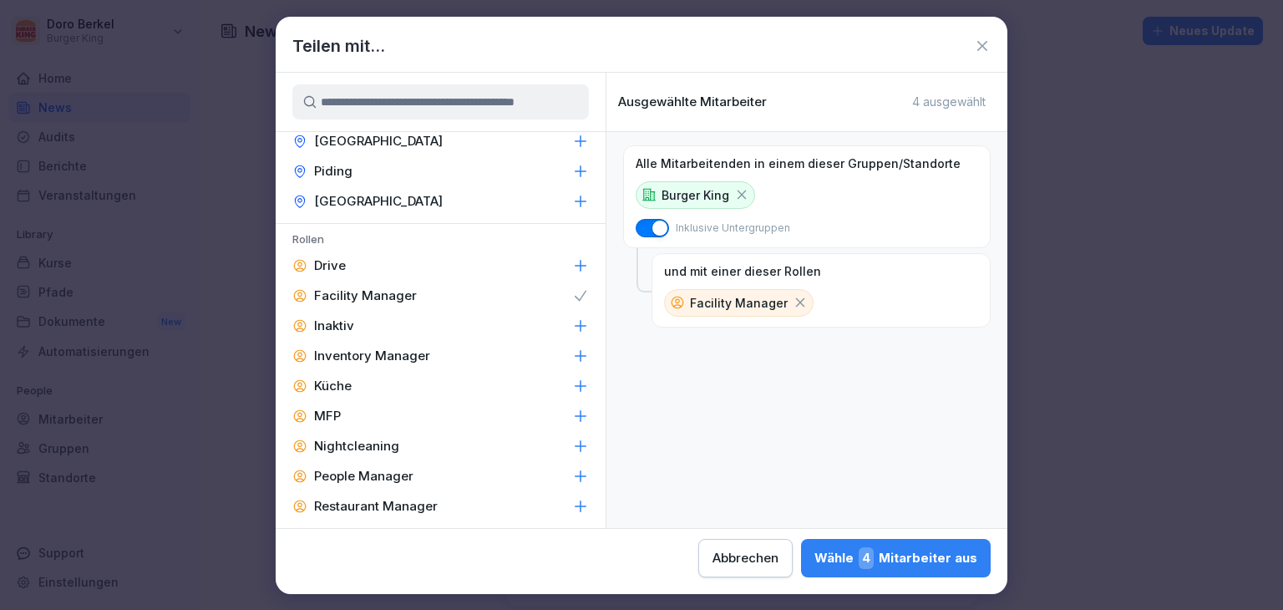
click at [388, 474] on p "People Manager" at bounding box center [363, 476] width 99 height 17
click at [388, 499] on p "Restaurant Manager" at bounding box center [376, 506] width 124 height 17
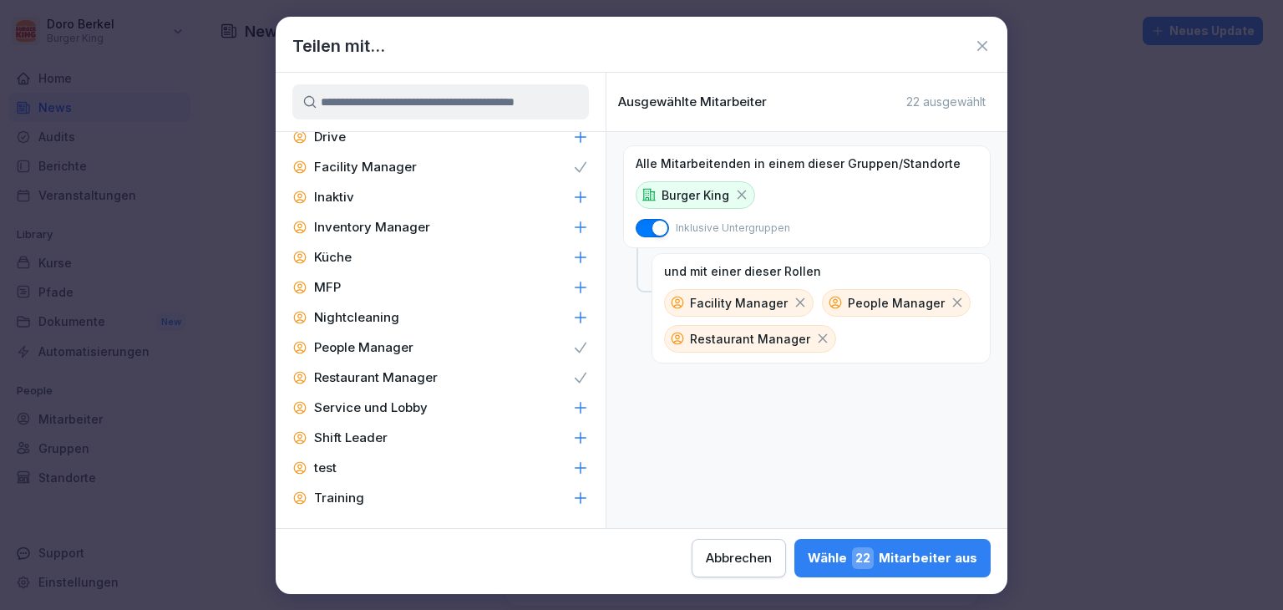
scroll to position [798, 0]
click at [378, 429] on p "Shift Leader" at bounding box center [351, 437] width 74 height 17
click at [469, 219] on div "Inventory Manager" at bounding box center [441, 226] width 330 height 30
click at [938, 550] on div "Wähle 56 Mitarbeiter aus" at bounding box center [892, 558] width 170 height 22
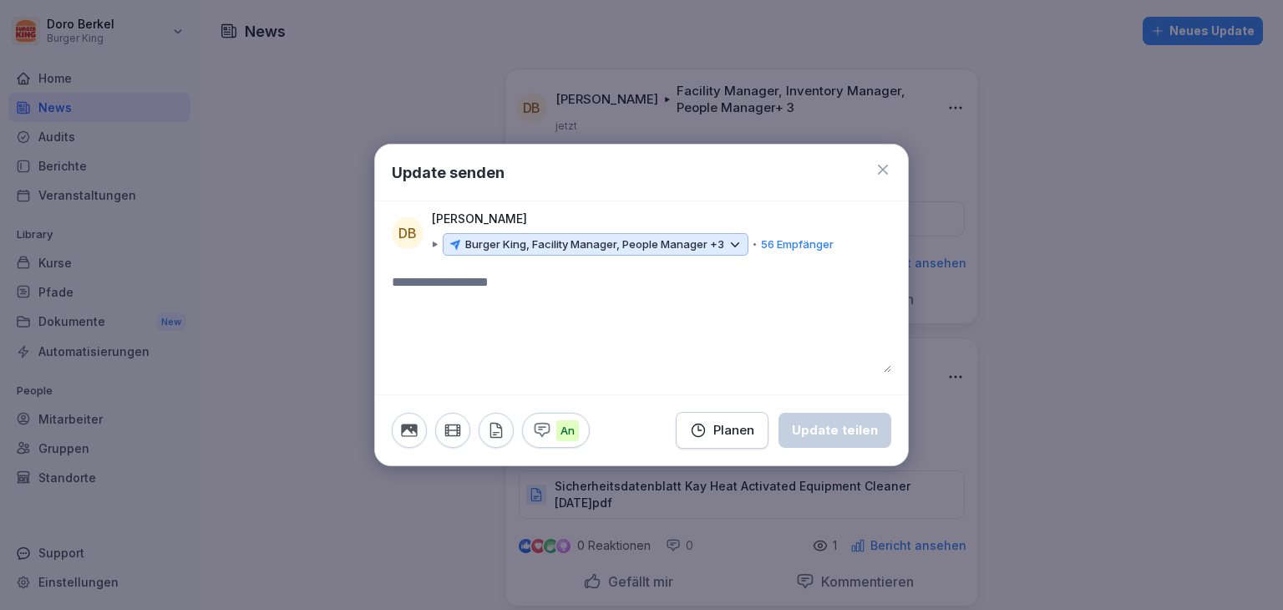
click at [484, 421] on button "button" at bounding box center [496, 430] width 35 height 35
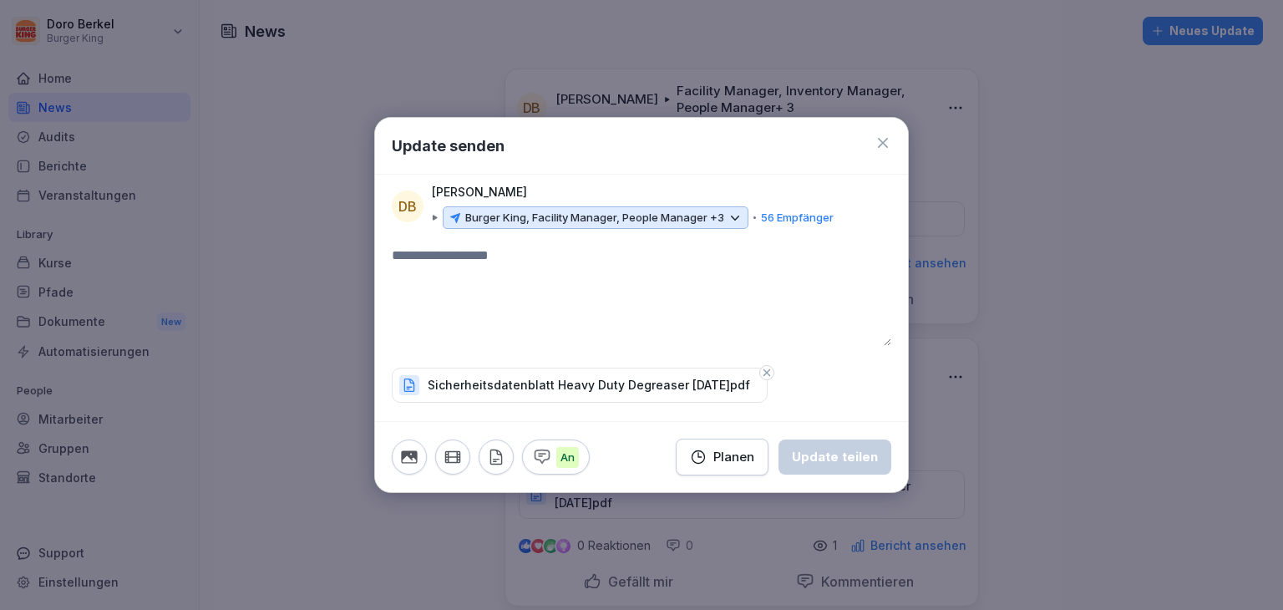
click at [538, 312] on textarea at bounding box center [642, 296] width 500 height 100
click at [812, 462] on div "Update teilen" at bounding box center [835, 457] width 86 height 18
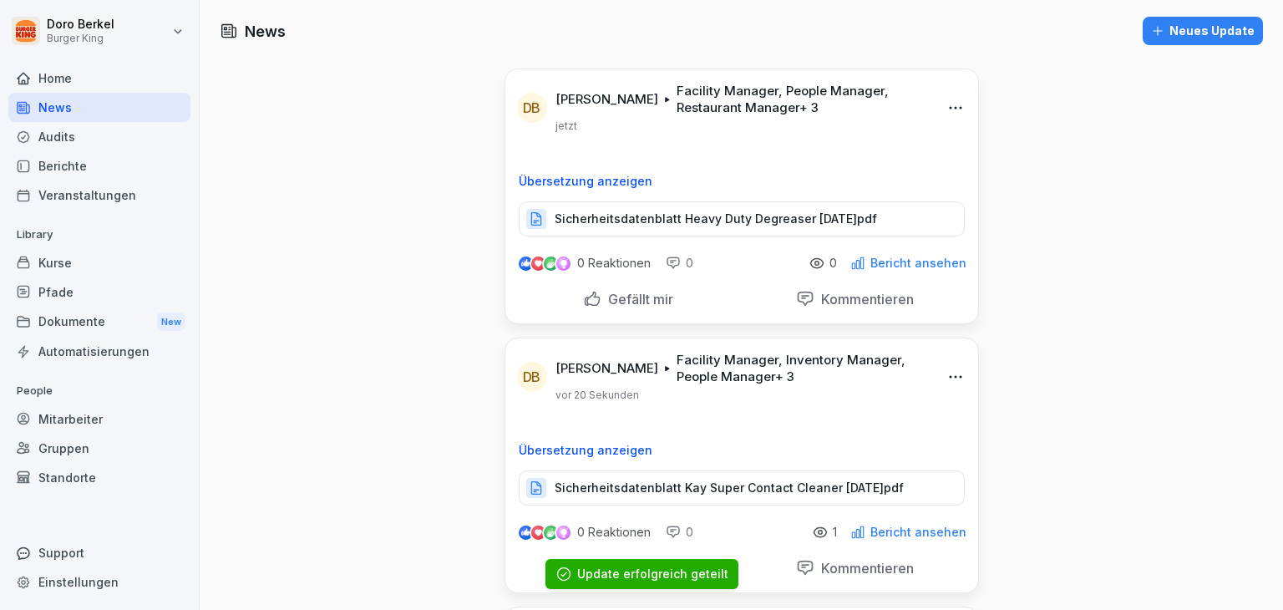
click at [74, 322] on div "Dokumente New" at bounding box center [99, 322] width 182 height 31
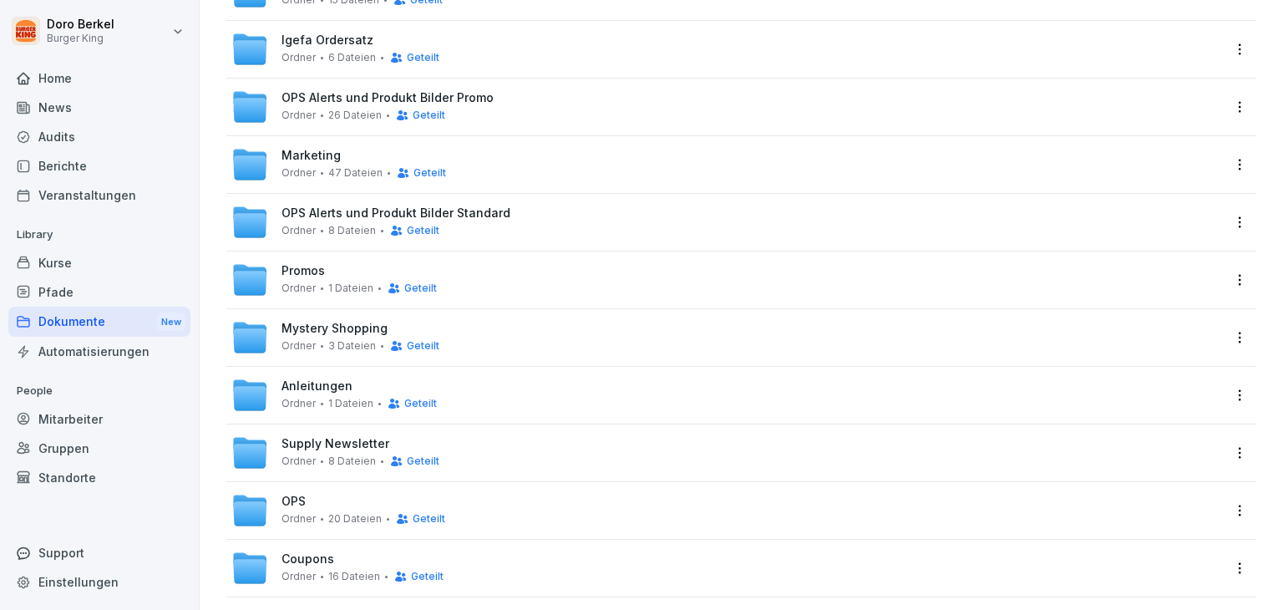
scroll to position [521, 0]
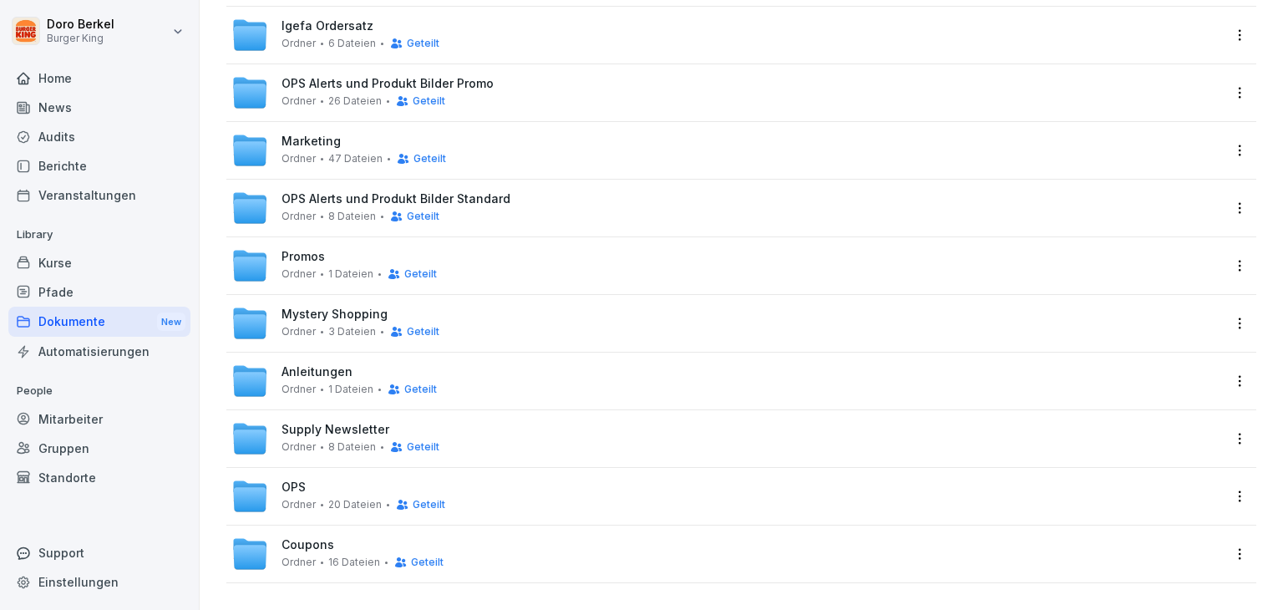
click at [305, 480] on div "OPS Ordner 20 Dateien Geteilt" at bounding box center [364, 495] width 164 height 31
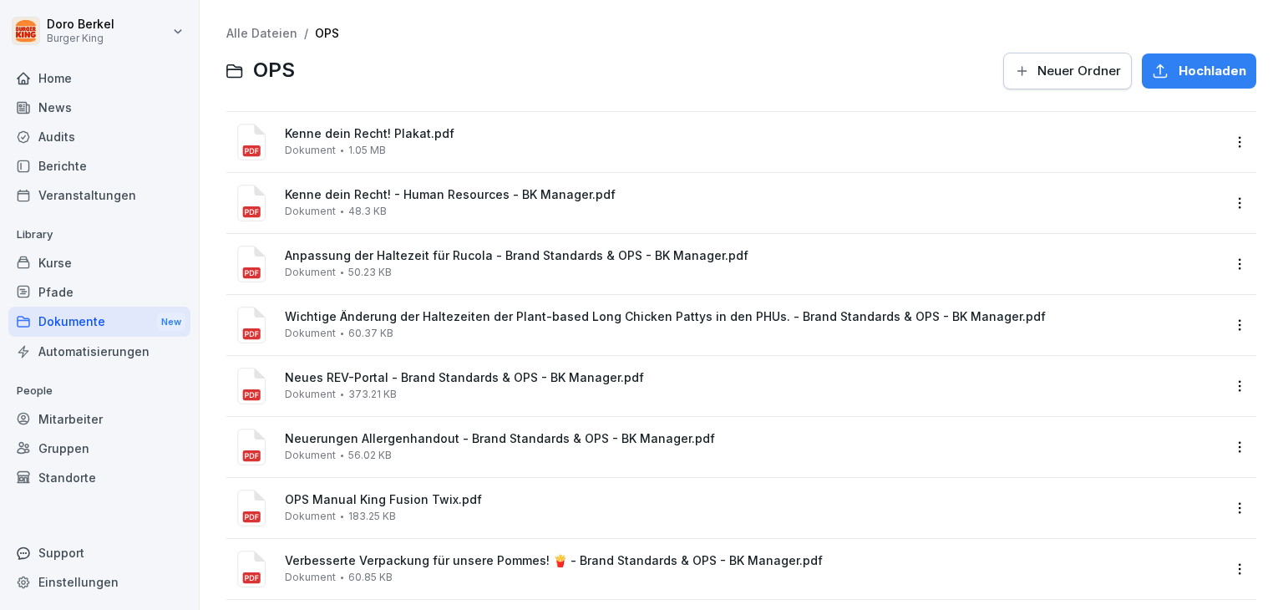
click at [1179, 69] on span "Hochladen" at bounding box center [1213, 71] width 68 height 18
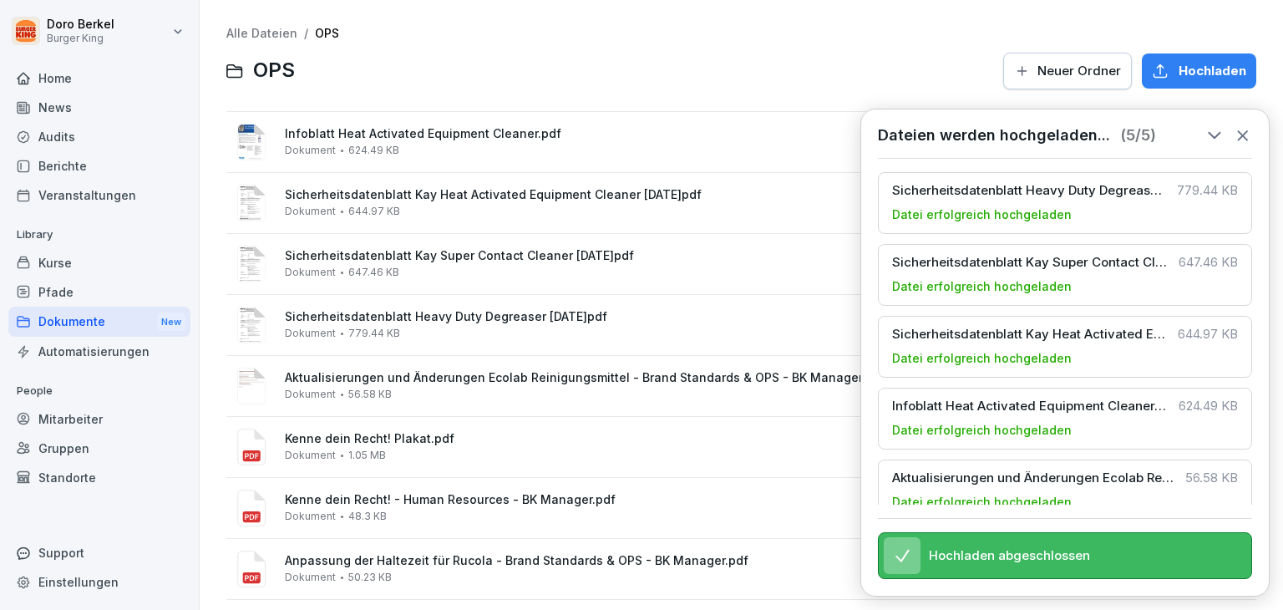
click at [1237, 128] on icon at bounding box center [1243, 135] width 18 height 18
